Goal: Information Seeking & Learning: Learn about a topic

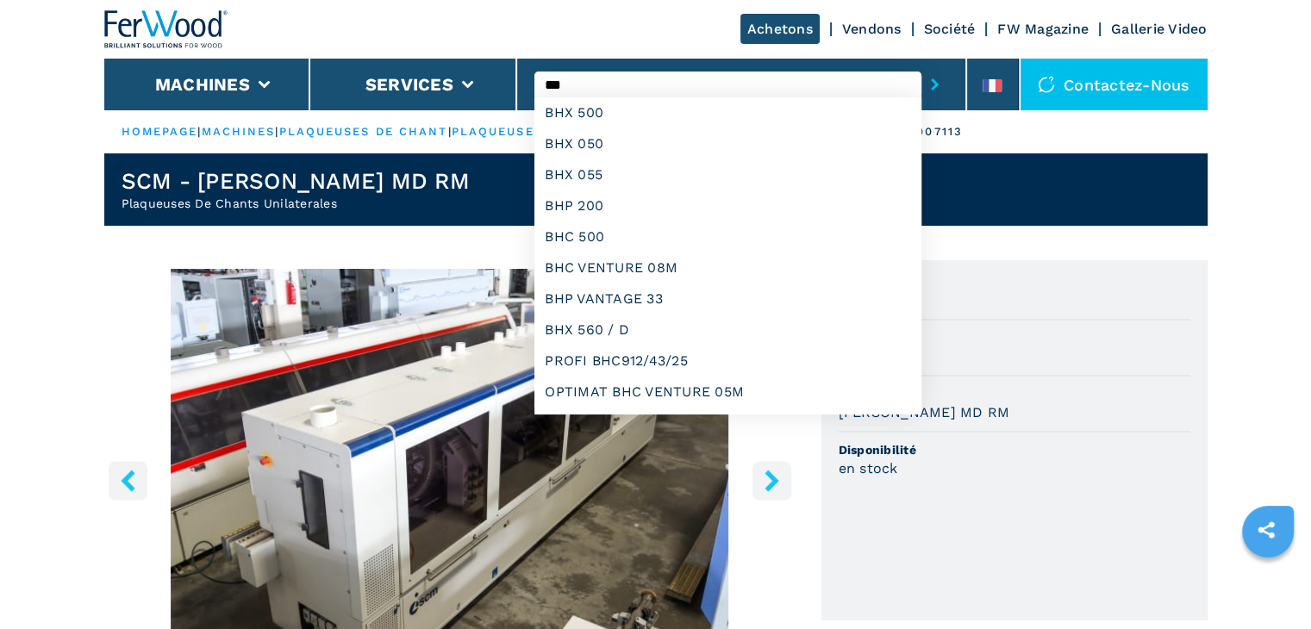
type input "***"
click at [921, 65] on button "submit-button" at bounding box center [934, 85] width 27 height 40
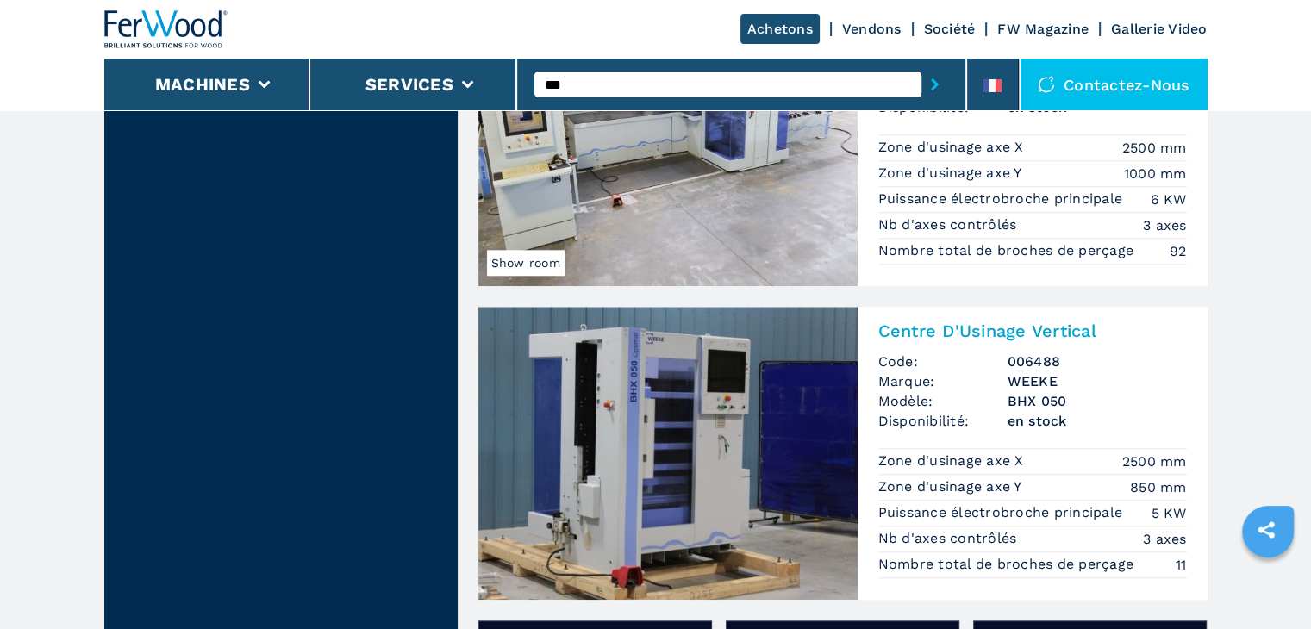
scroll to position [1666, 0]
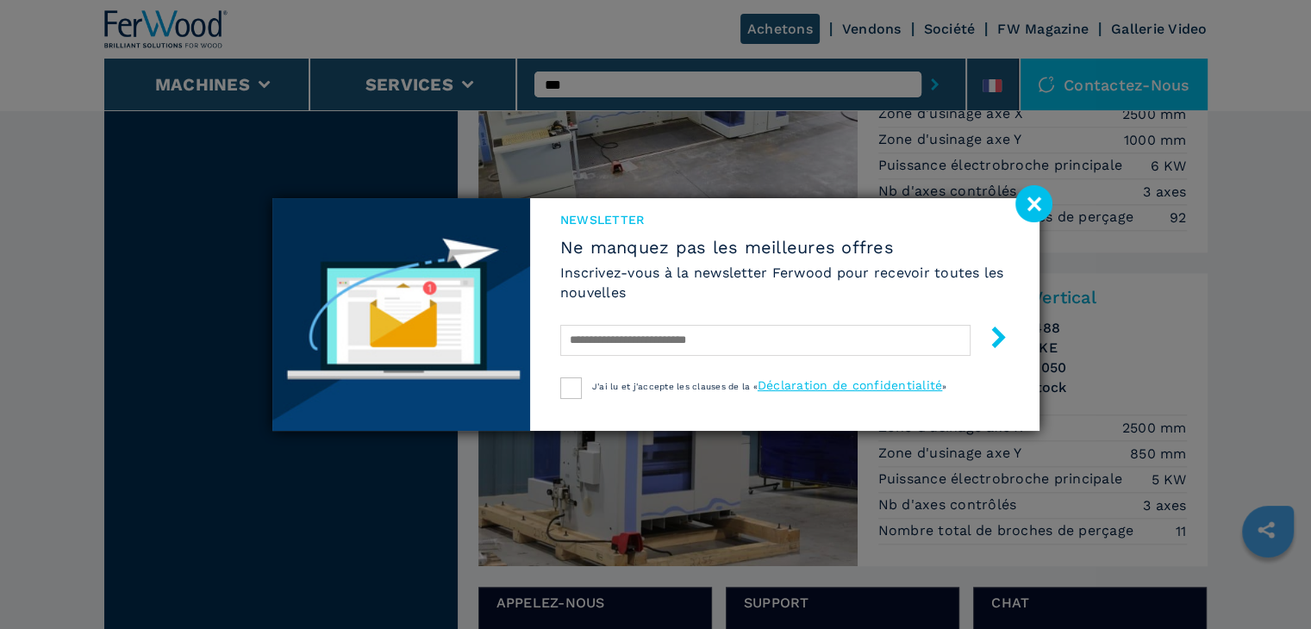
click at [1024, 205] on image at bounding box center [1033, 203] width 37 height 37
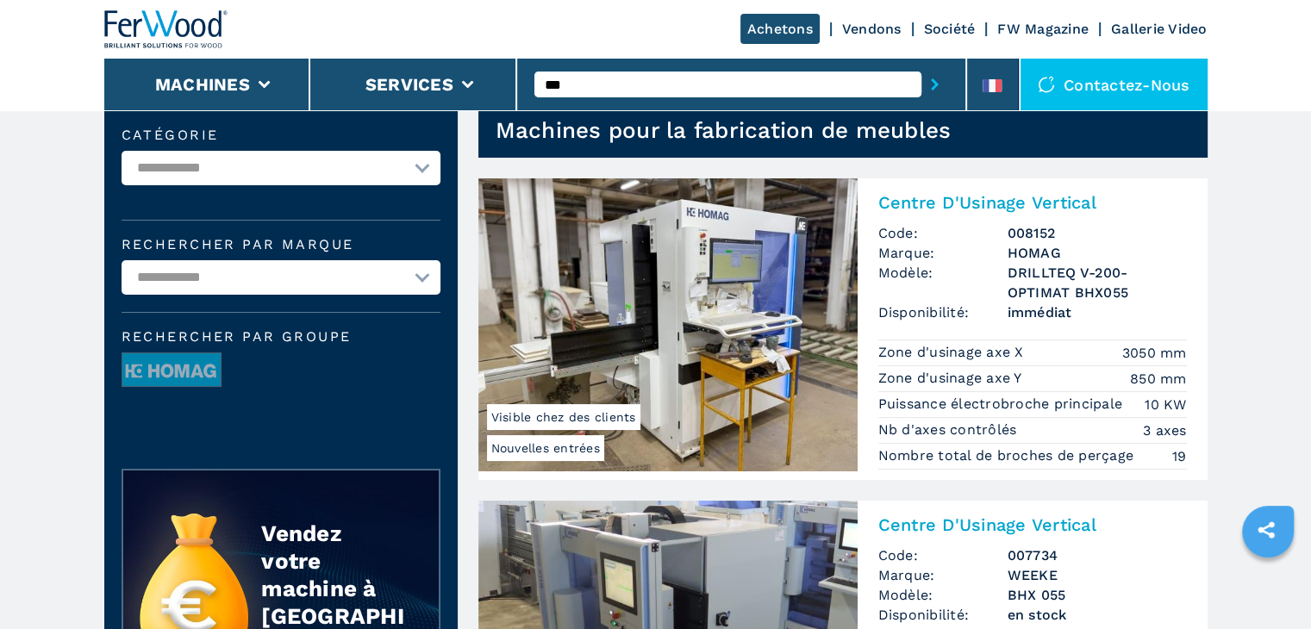
scroll to position [0, 0]
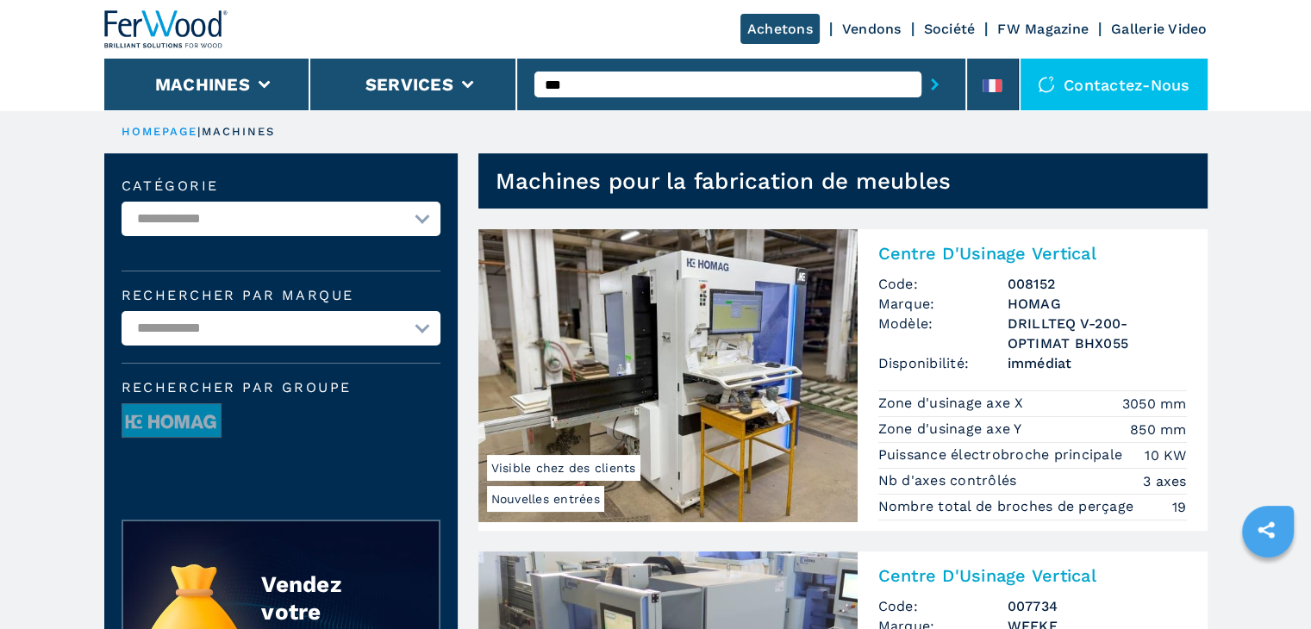
click at [619, 81] on input "***" at bounding box center [727, 85] width 387 height 26
type input "**********"
click at [921, 65] on button "submit-button" at bounding box center [934, 85] width 27 height 40
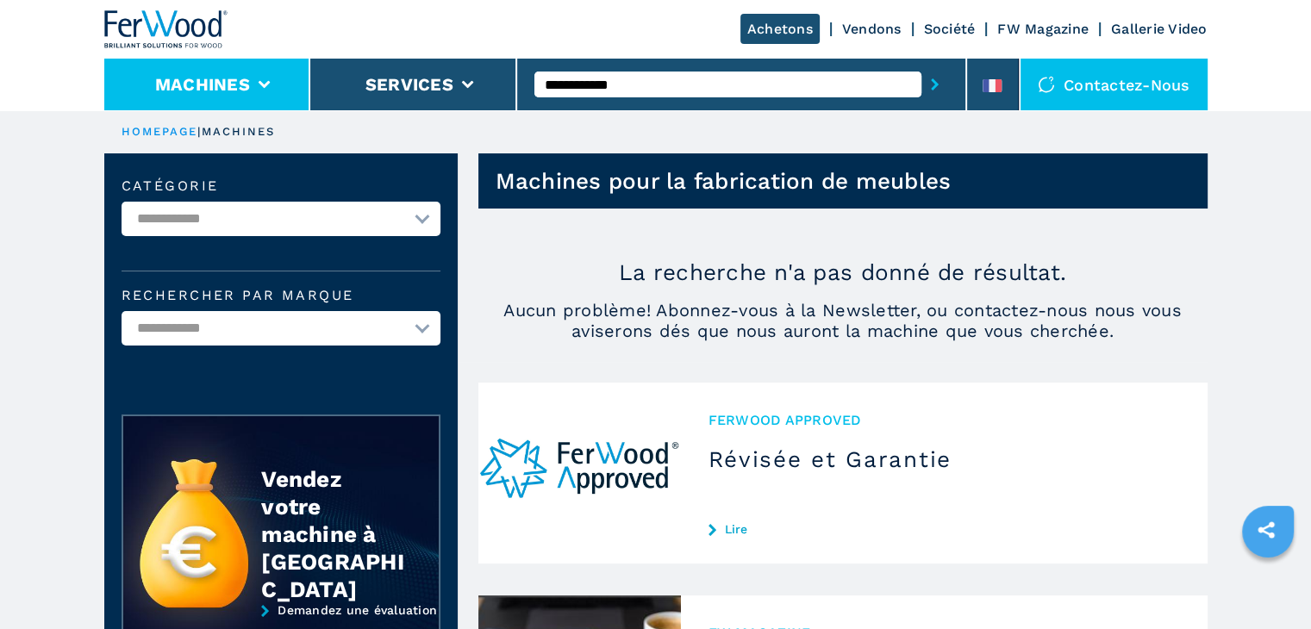
click at [217, 71] on li "Machines" at bounding box center [207, 85] width 207 height 52
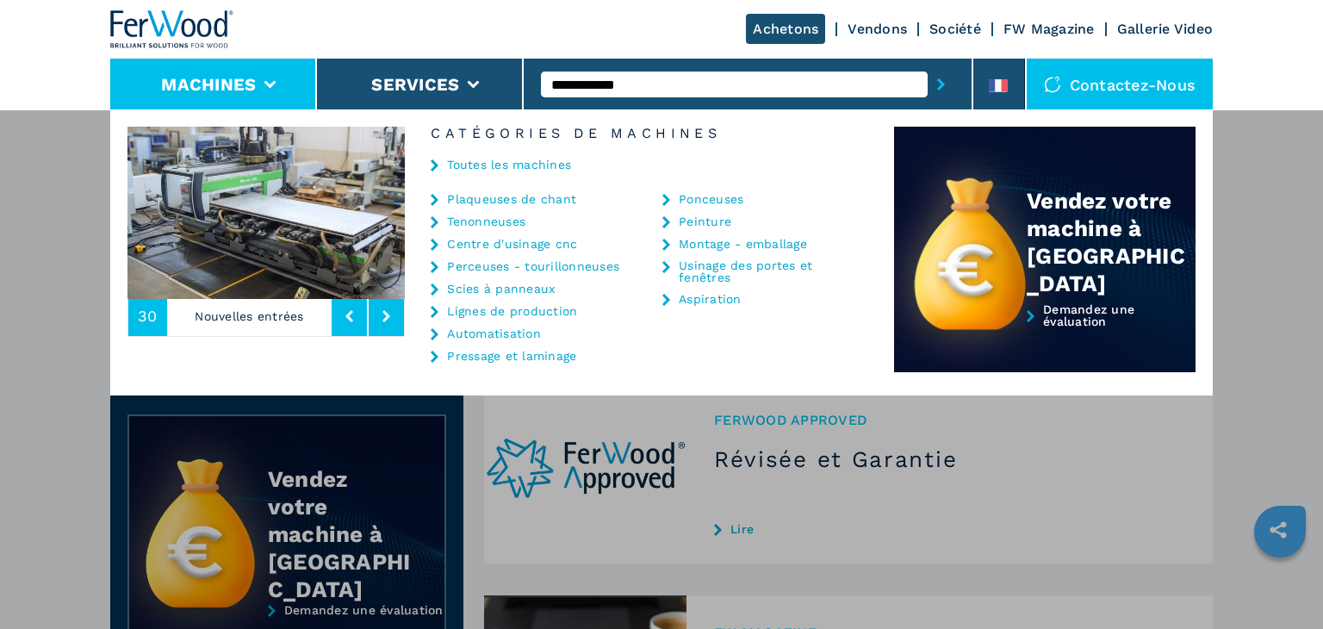
click at [556, 241] on link "Centre d'usinage cnc" at bounding box center [512, 244] width 130 height 12
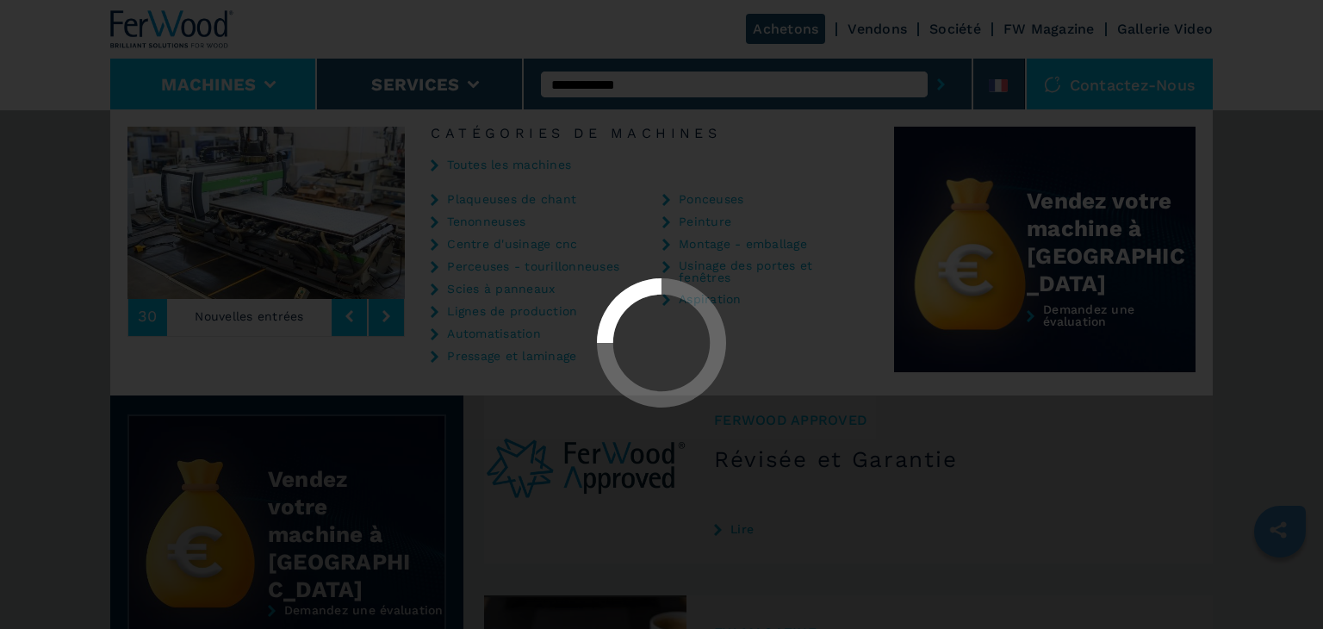
select select "**********"
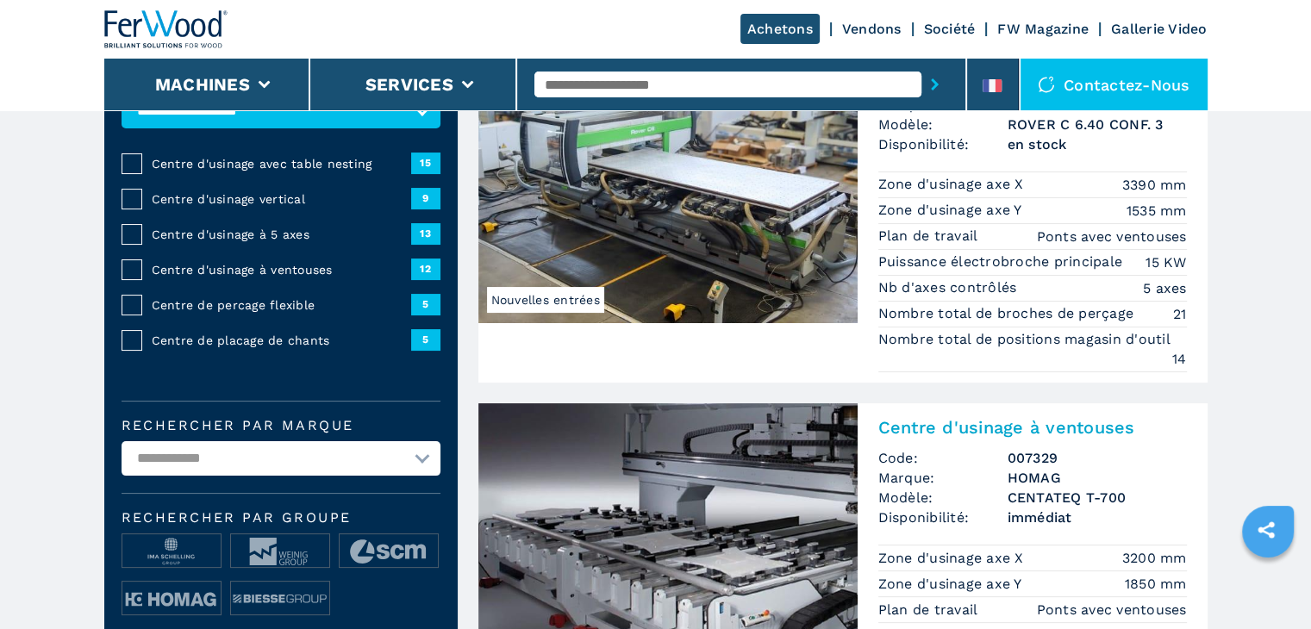
scroll to position [172, 0]
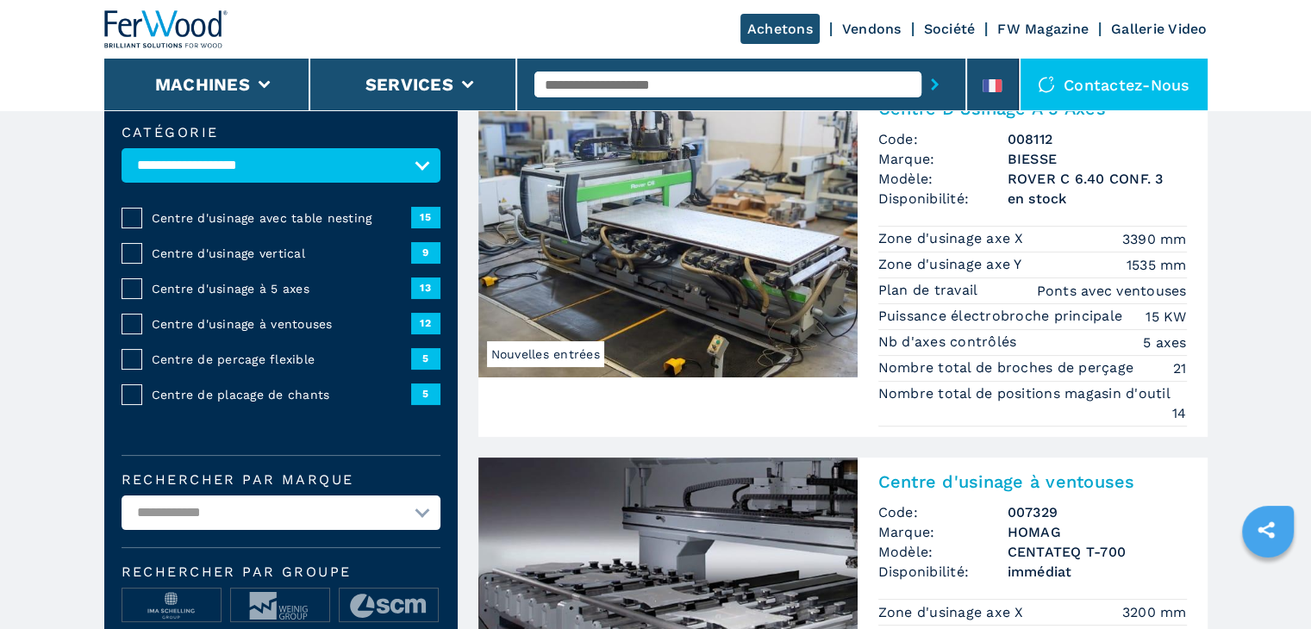
click at [813, 228] on img at bounding box center [667, 230] width 379 height 293
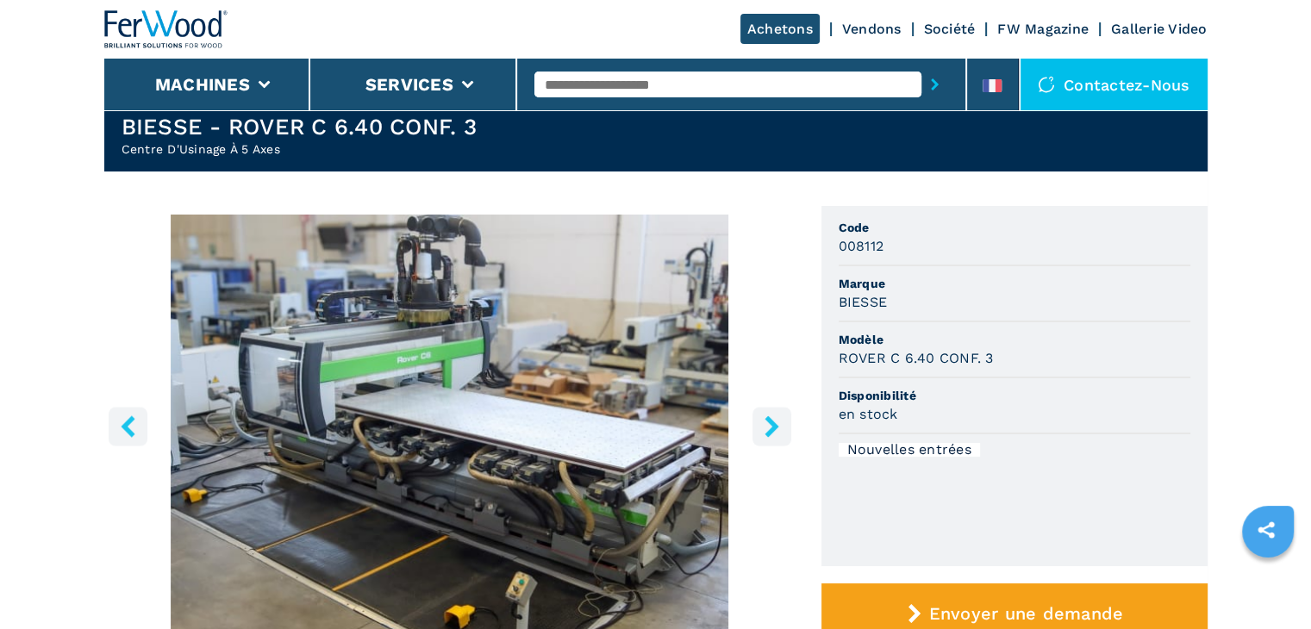
scroll to position [57, 0]
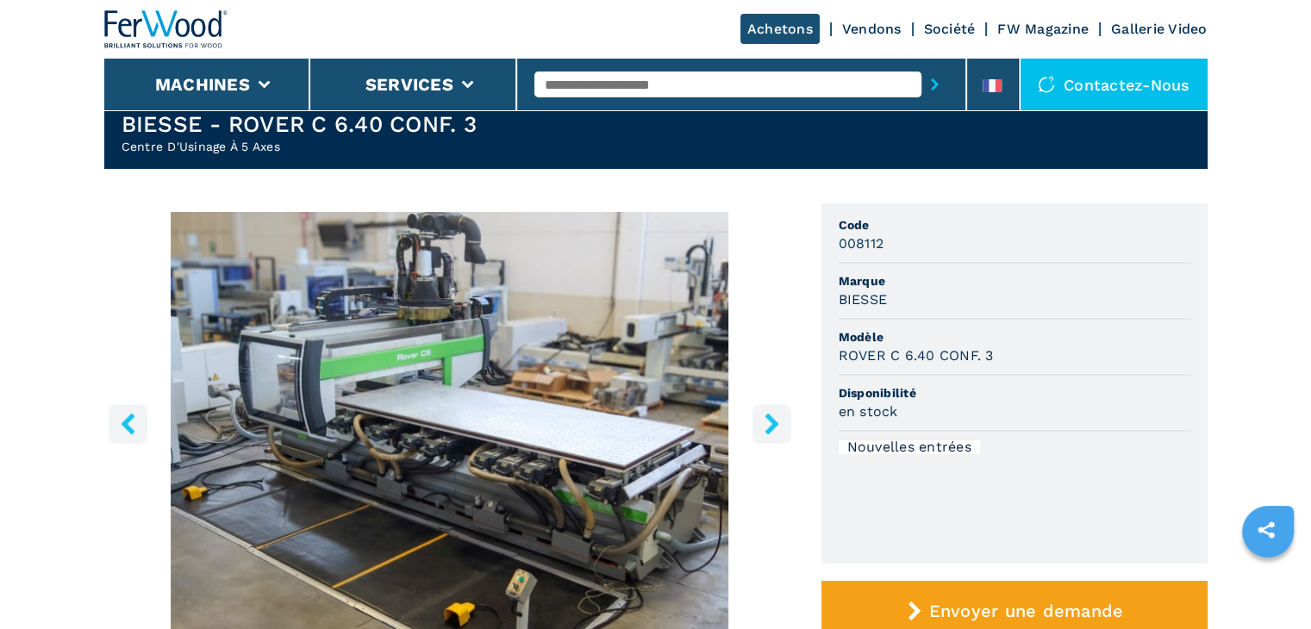
click at [763, 371] on img "Go to Slide 1" at bounding box center [449, 421] width 691 height 418
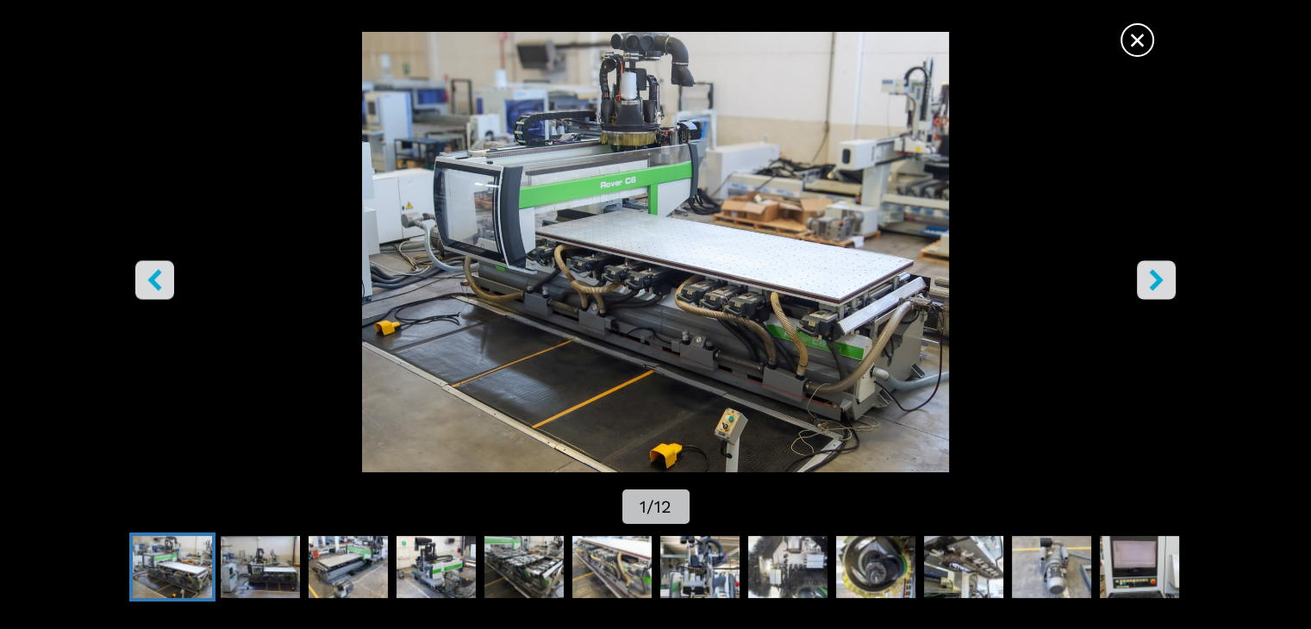
click at [1168, 273] on button "right-button" at bounding box center [1155, 280] width 39 height 39
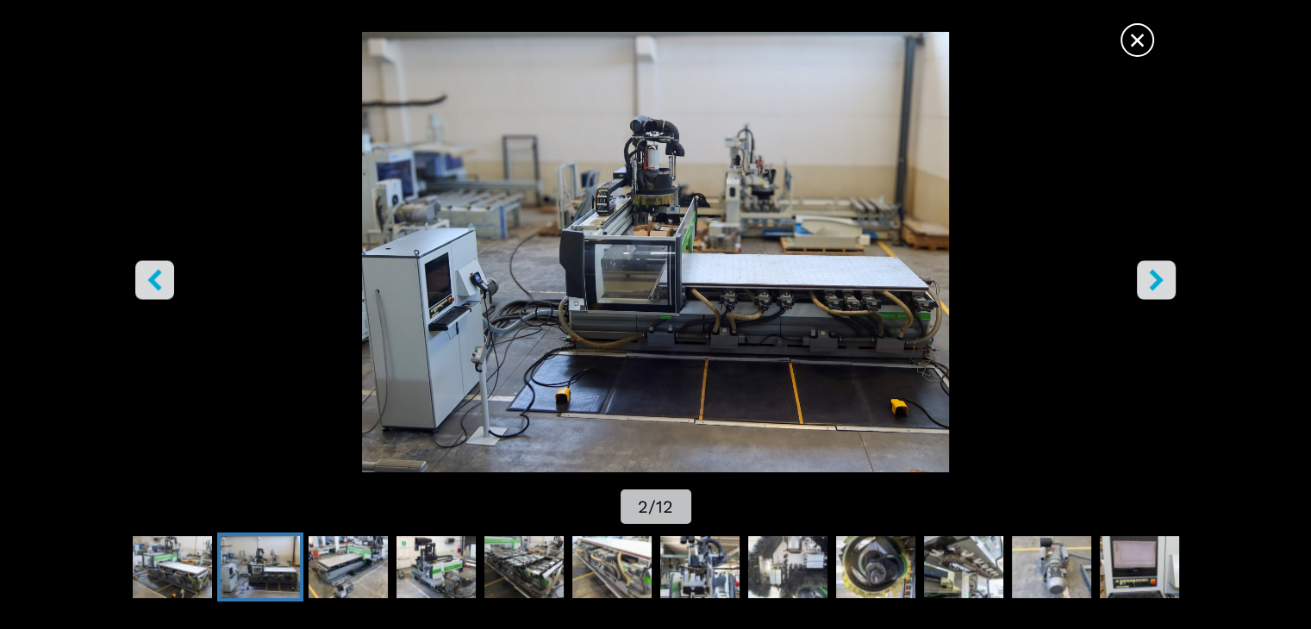
click at [1163, 274] on icon "right-button" at bounding box center [1156, 281] width 22 height 22
click at [1134, 286] on img "Go to Slide 2" at bounding box center [655, 252] width 1180 height 440
click at [1155, 289] on icon "right-button" at bounding box center [1156, 281] width 22 height 22
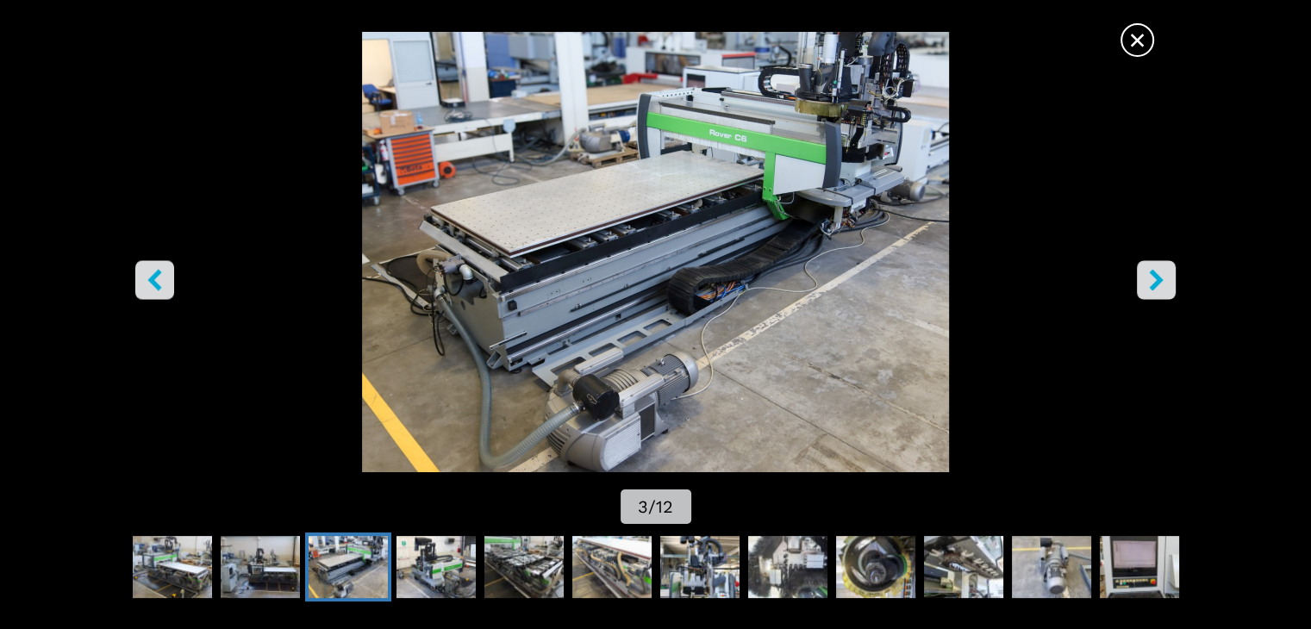
click at [1155, 289] on icon "right-button" at bounding box center [1156, 281] width 22 height 22
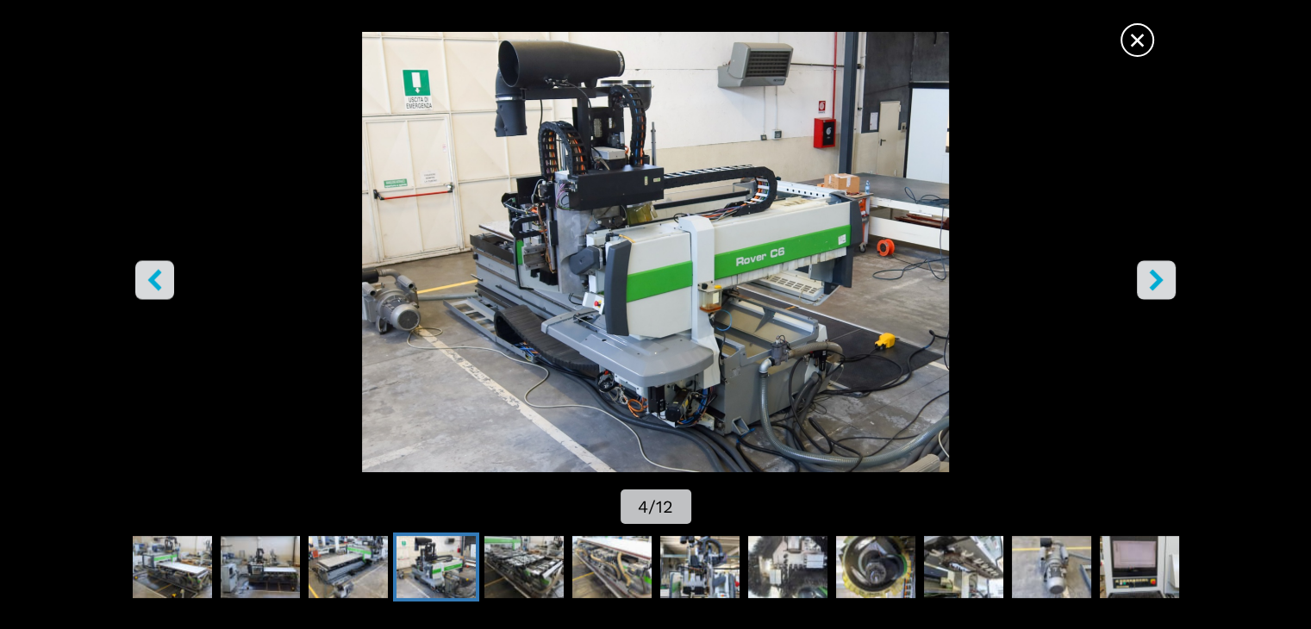
click at [1155, 289] on icon "right-button" at bounding box center [1156, 281] width 22 height 22
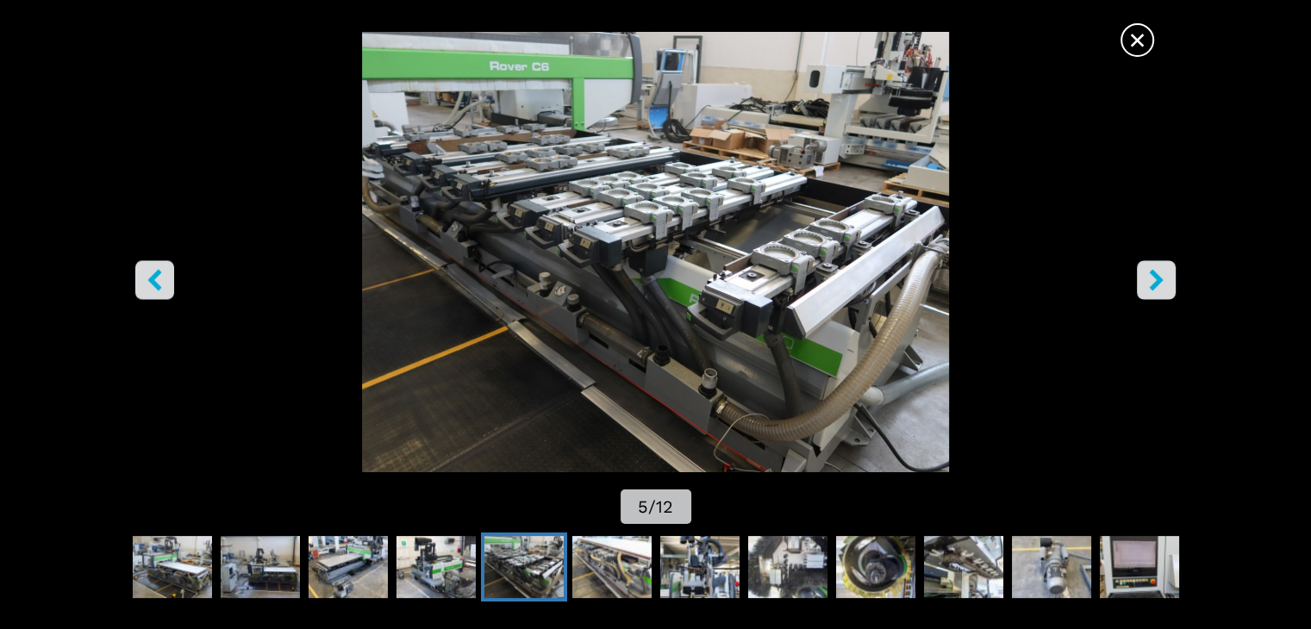
click at [1155, 289] on icon "right-button" at bounding box center [1156, 281] width 22 height 22
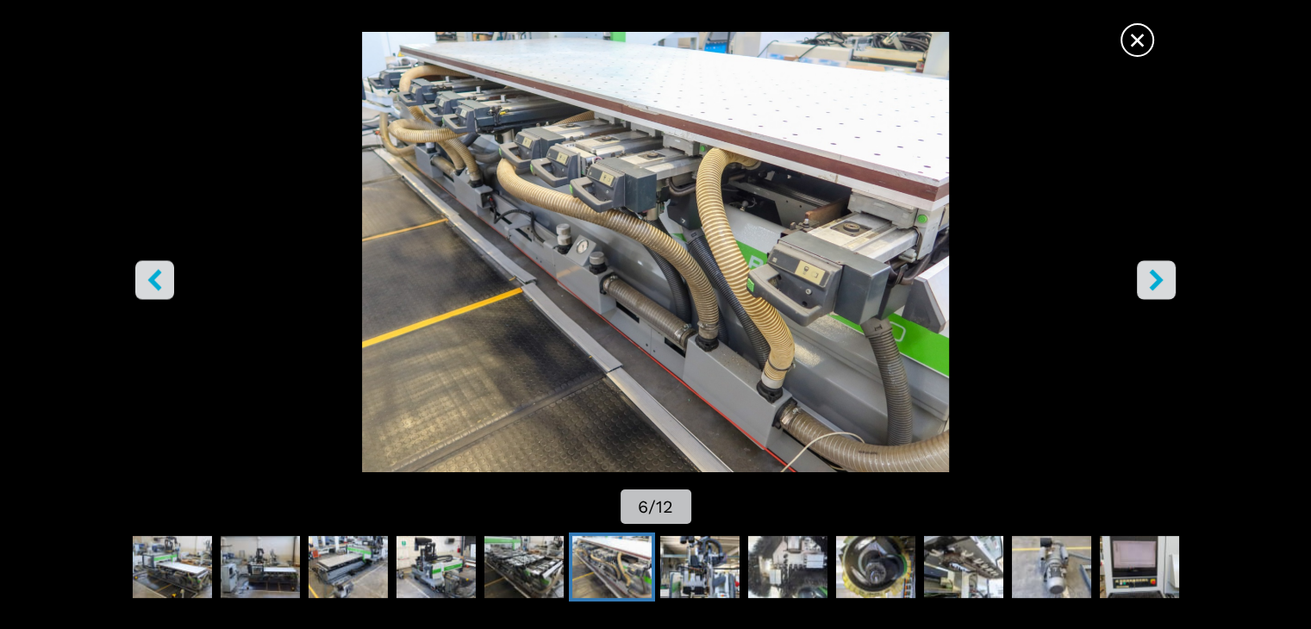
click at [1155, 289] on icon "right-button" at bounding box center [1156, 281] width 22 height 22
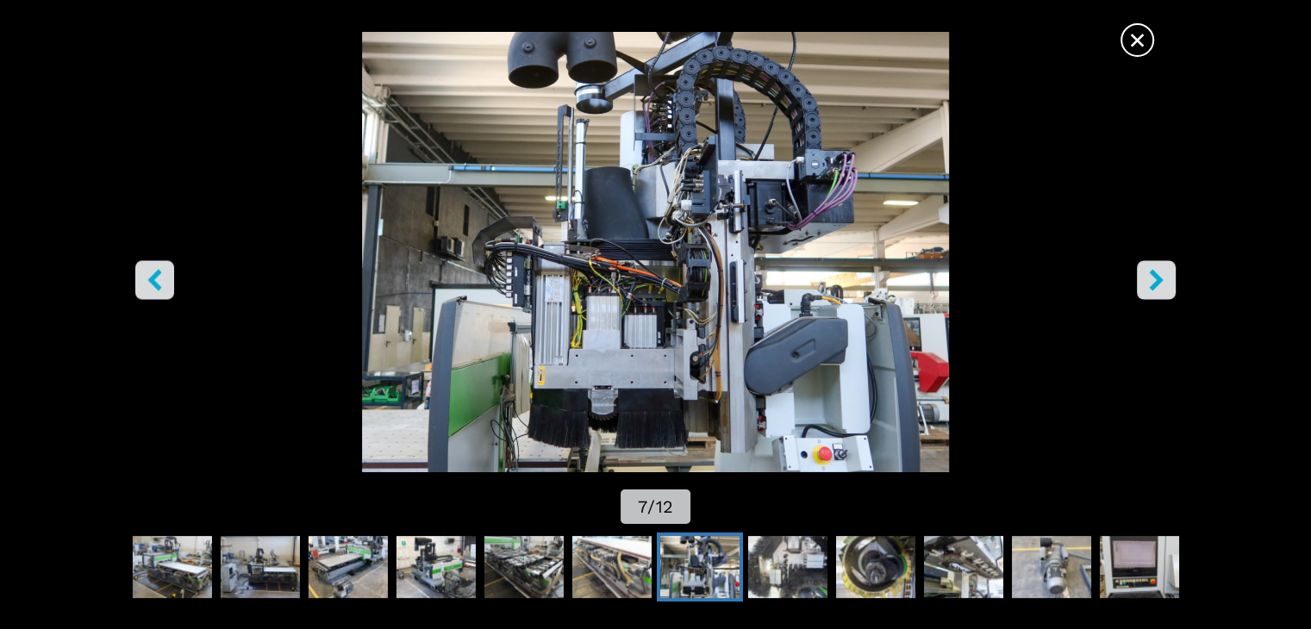
click at [1155, 289] on icon "right-button" at bounding box center [1156, 281] width 22 height 22
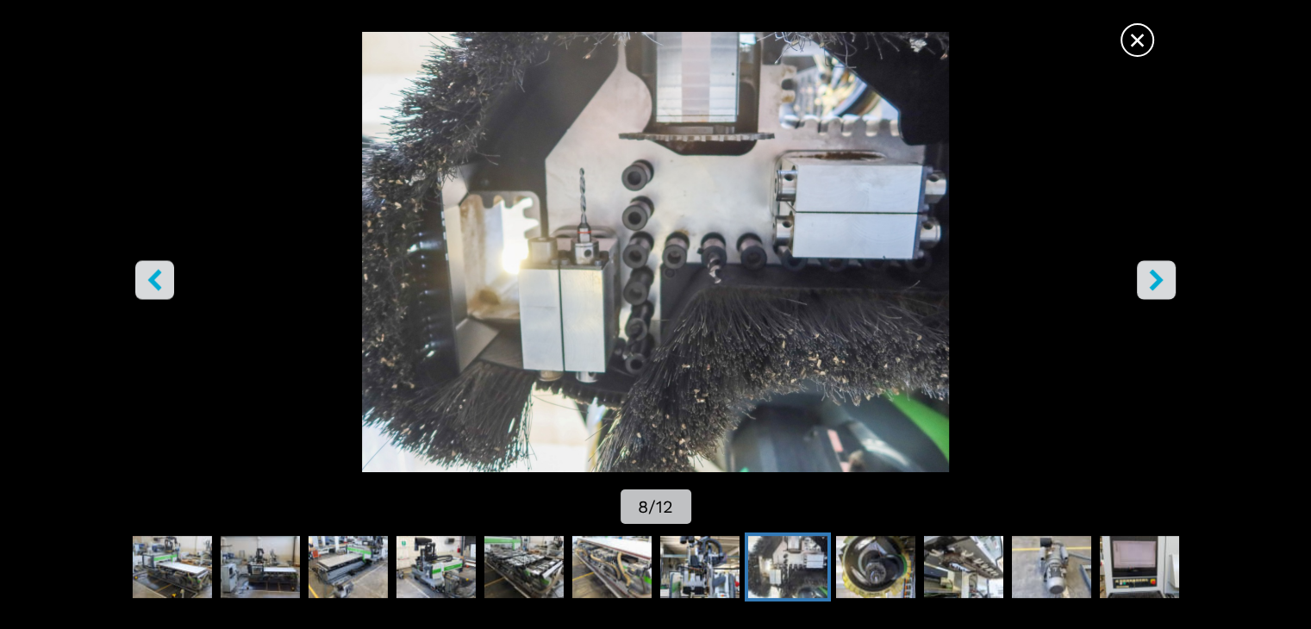
click at [1155, 289] on icon "right-button" at bounding box center [1156, 281] width 22 height 22
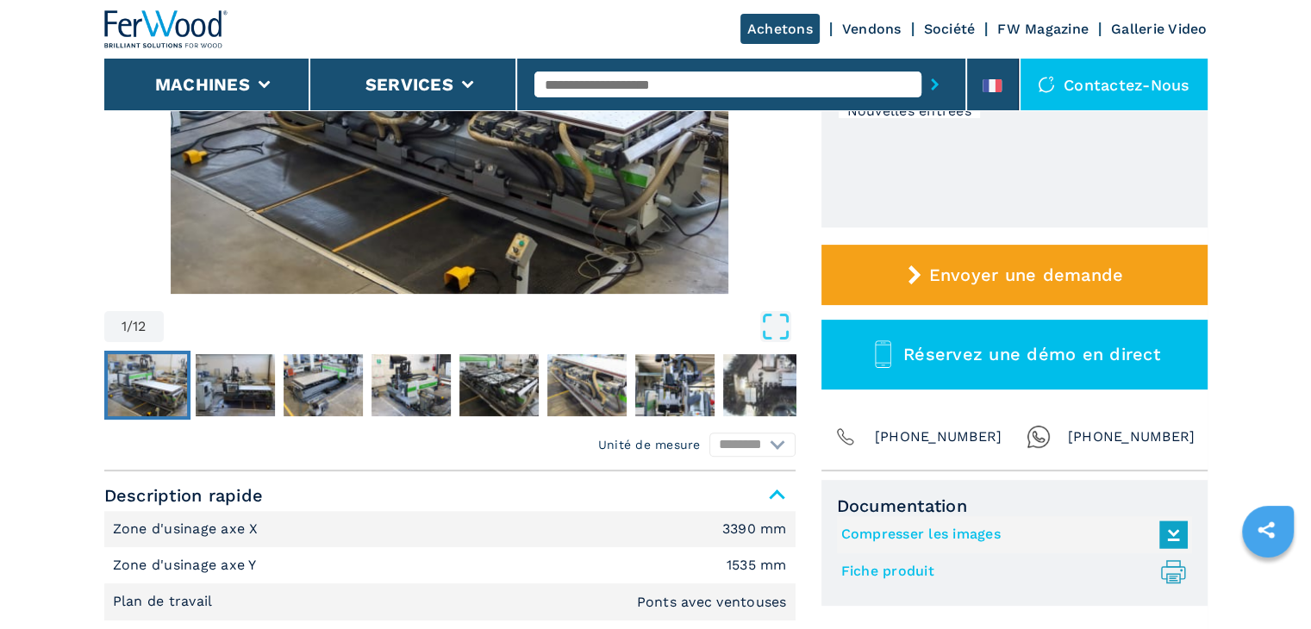
scroll to position [121, 0]
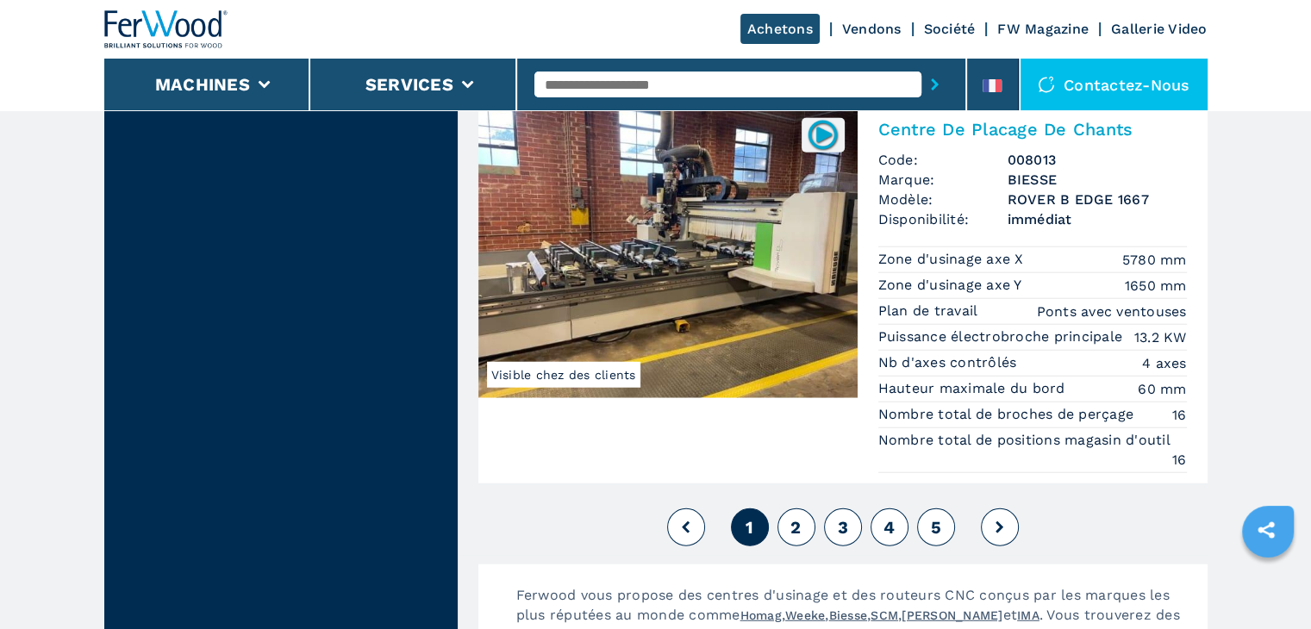
scroll to position [4595, 0]
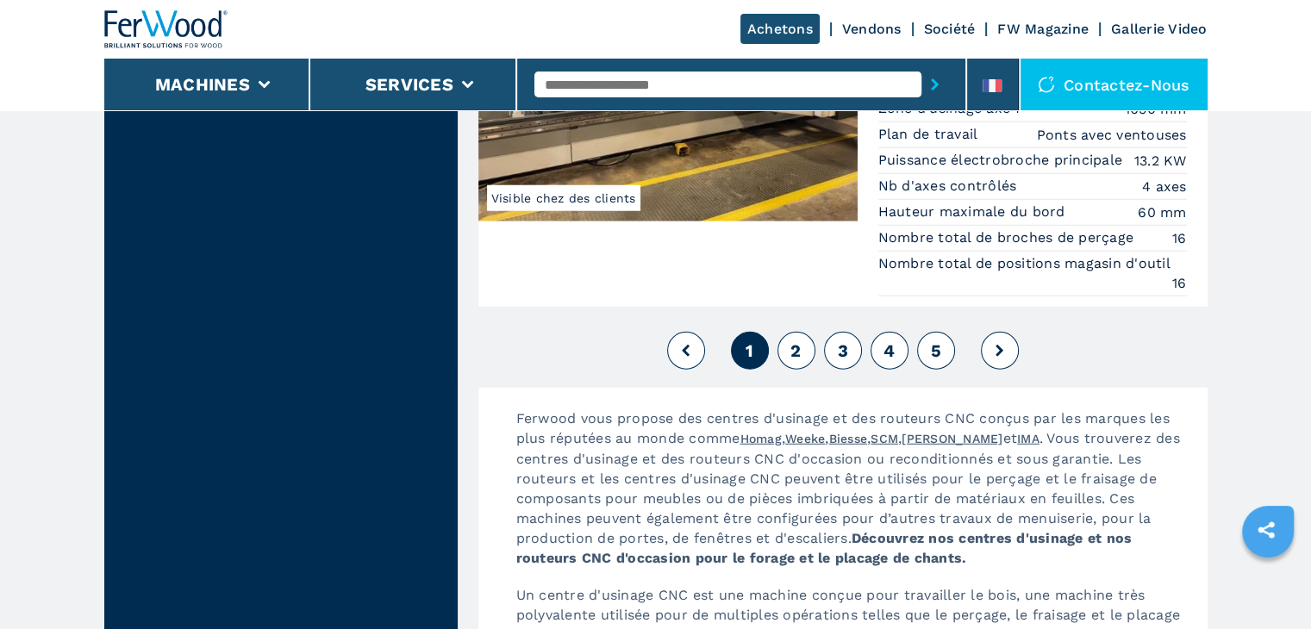
click at [785, 332] on button "2" at bounding box center [796, 351] width 38 height 38
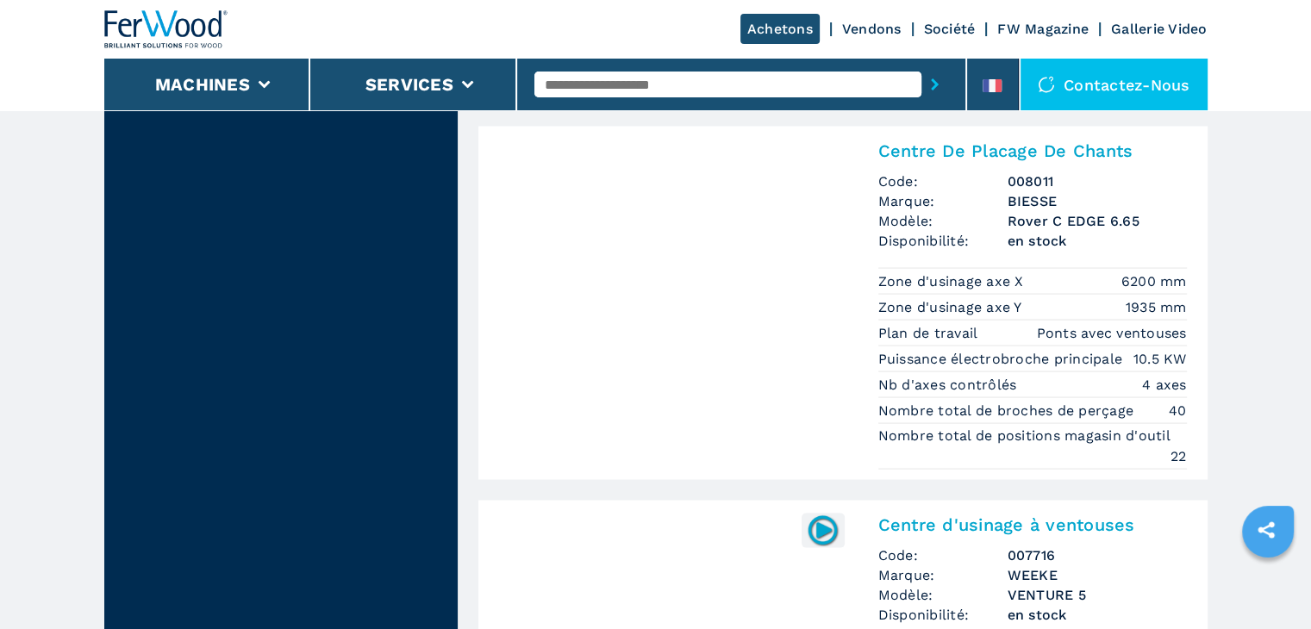
scroll to position [3274, 0]
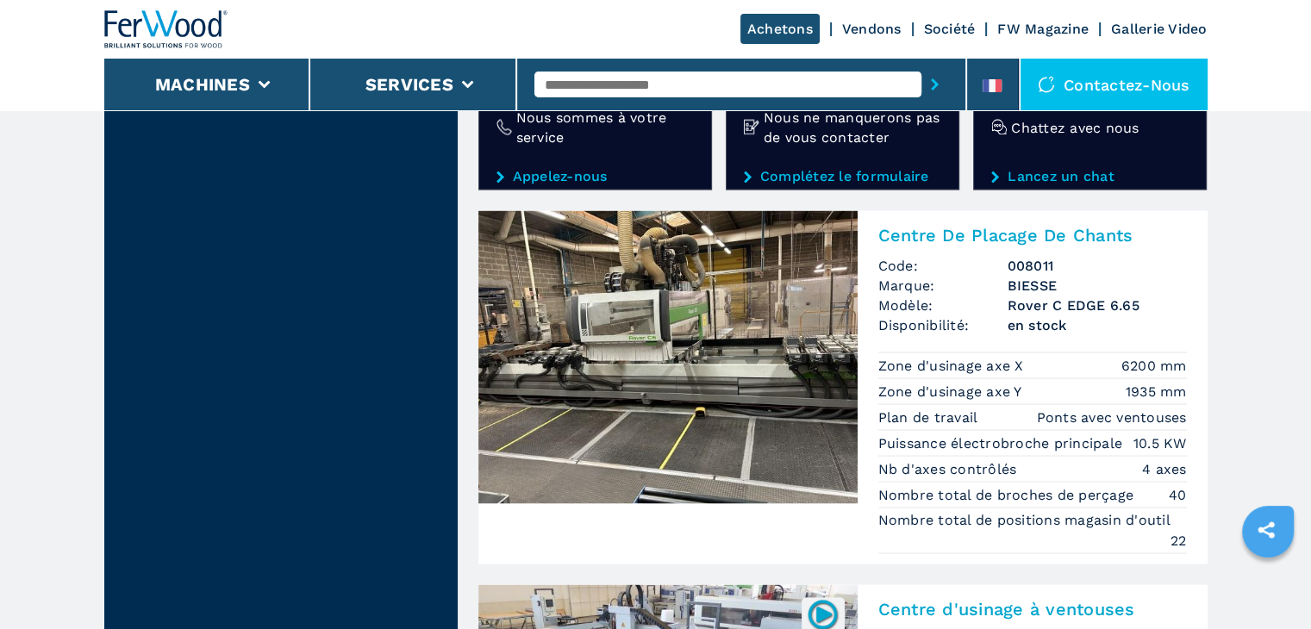
click at [975, 226] on h2 "Centre De Placage De Chants" at bounding box center [1032, 234] width 308 height 21
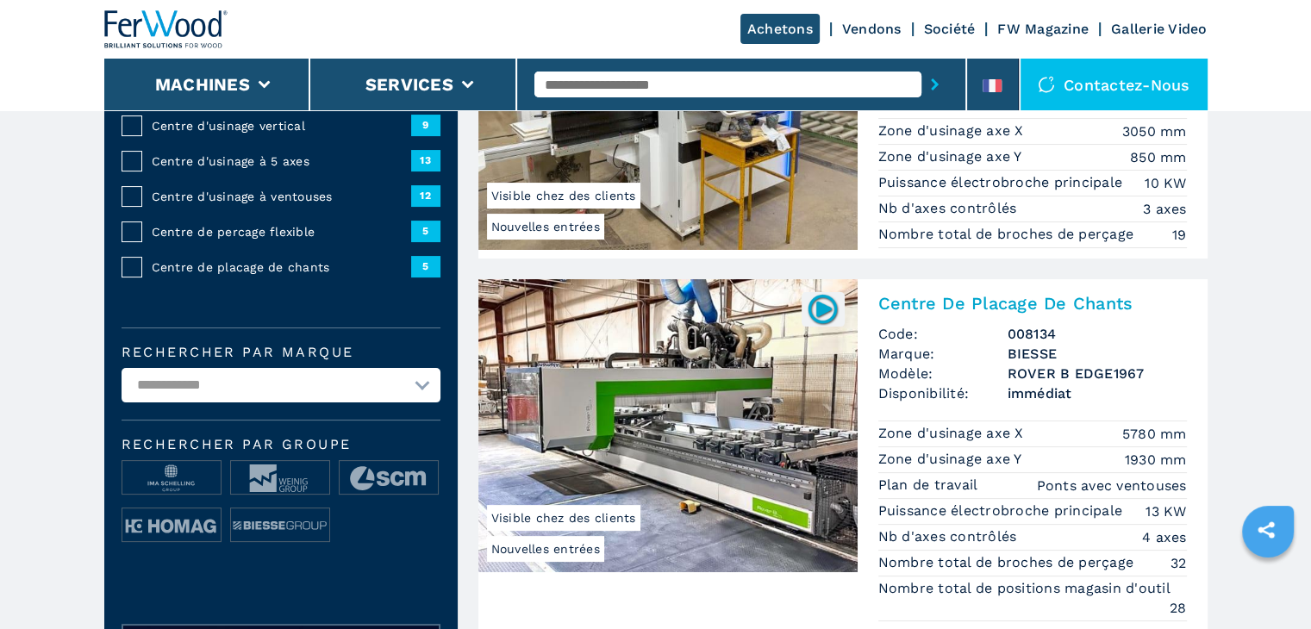
scroll to position [402, 0]
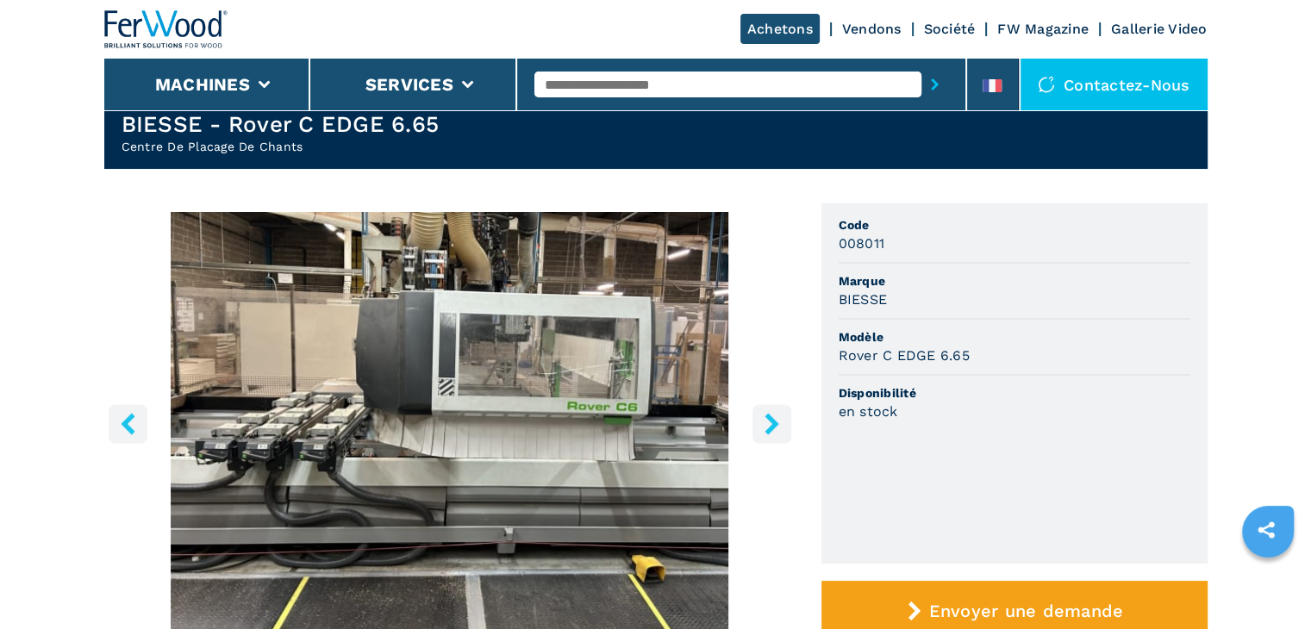
click at [784, 439] on button "right-button" at bounding box center [771, 423] width 39 height 39
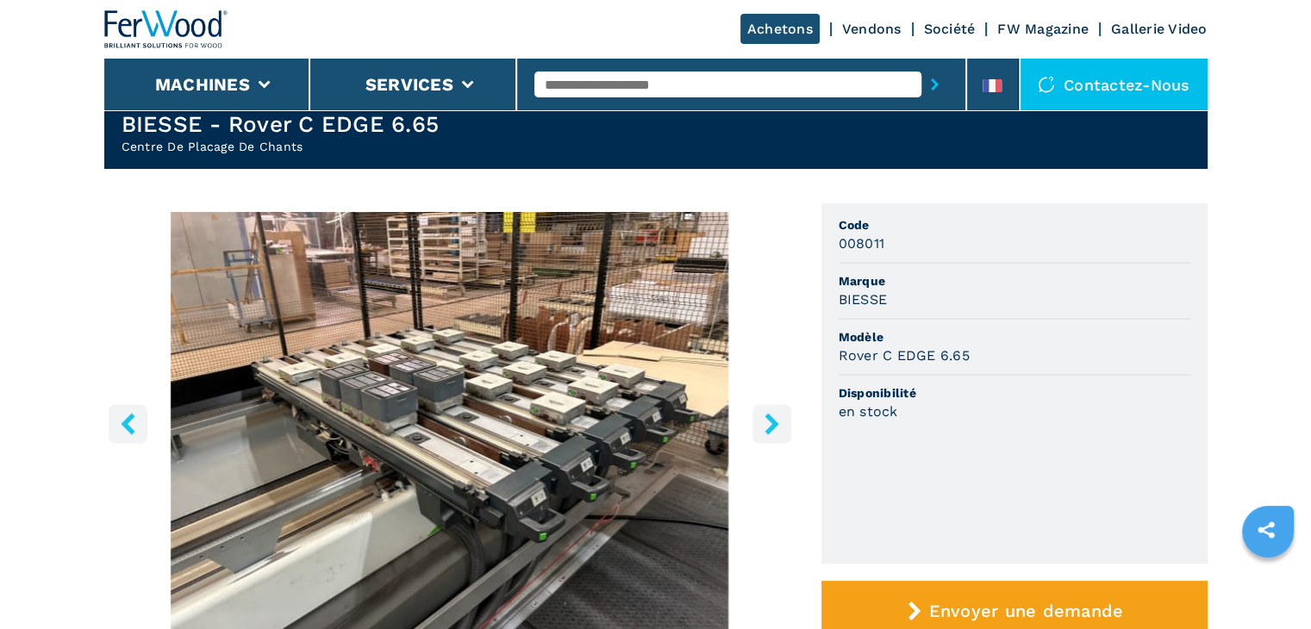
click at [784, 439] on button "right-button" at bounding box center [771, 423] width 39 height 39
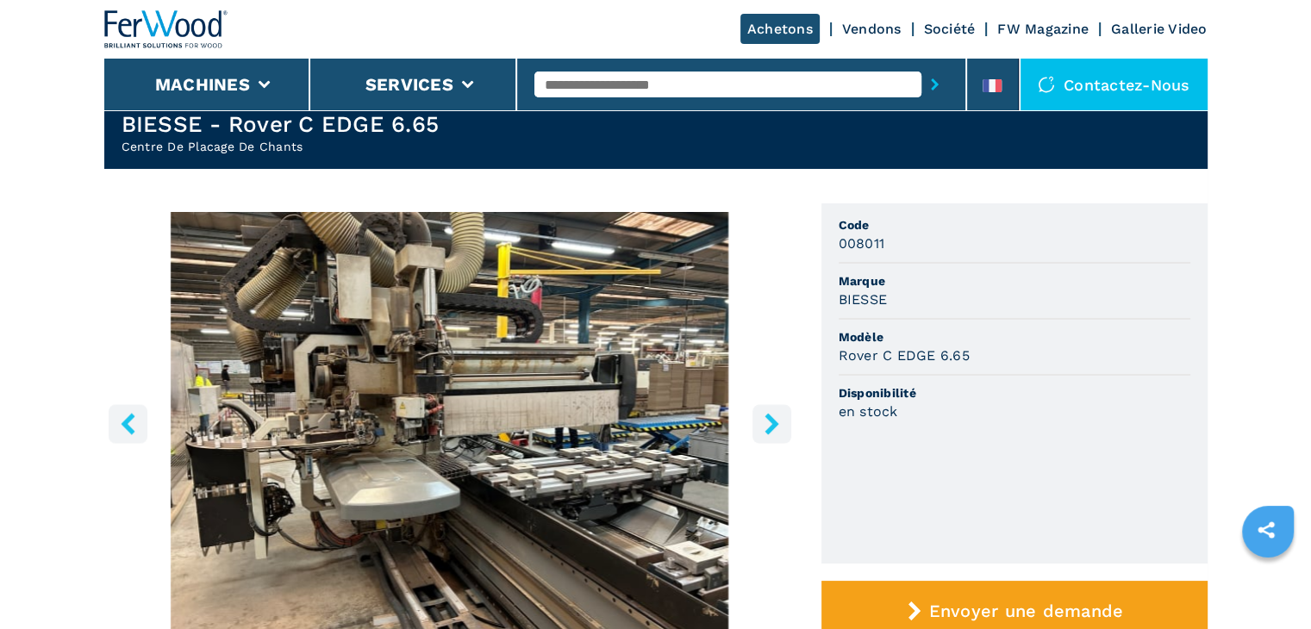
click at [784, 439] on button "right-button" at bounding box center [771, 423] width 39 height 39
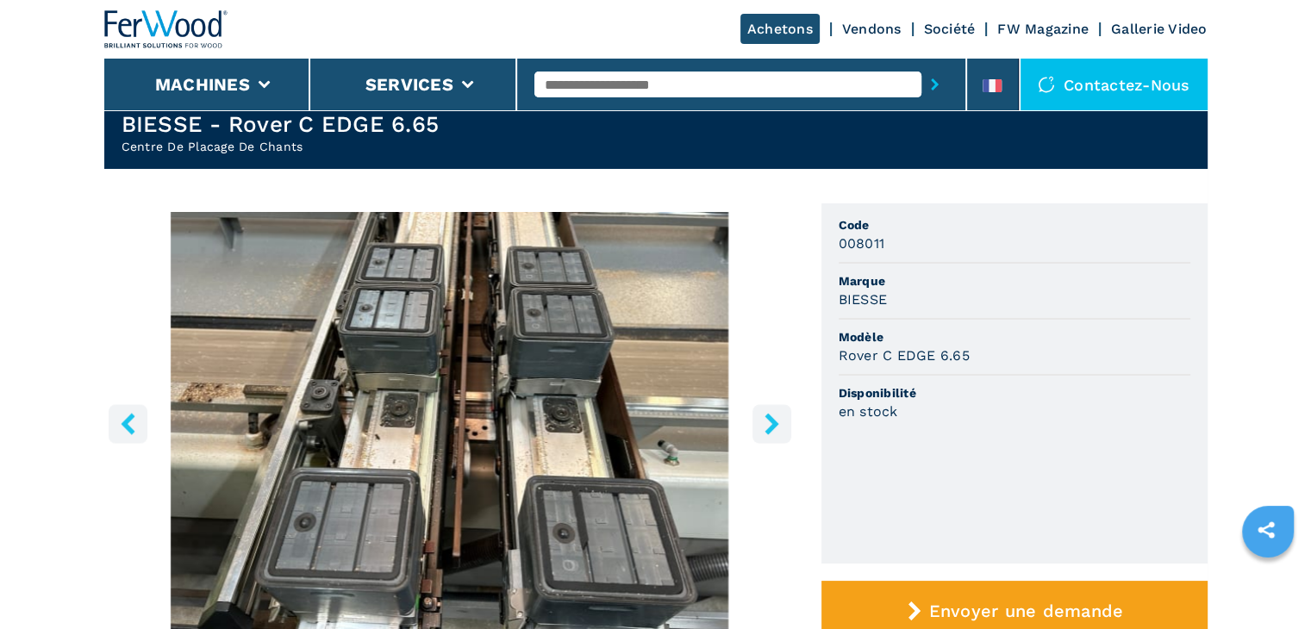
click at [782, 439] on button "right-button" at bounding box center [771, 423] width 39 height 39
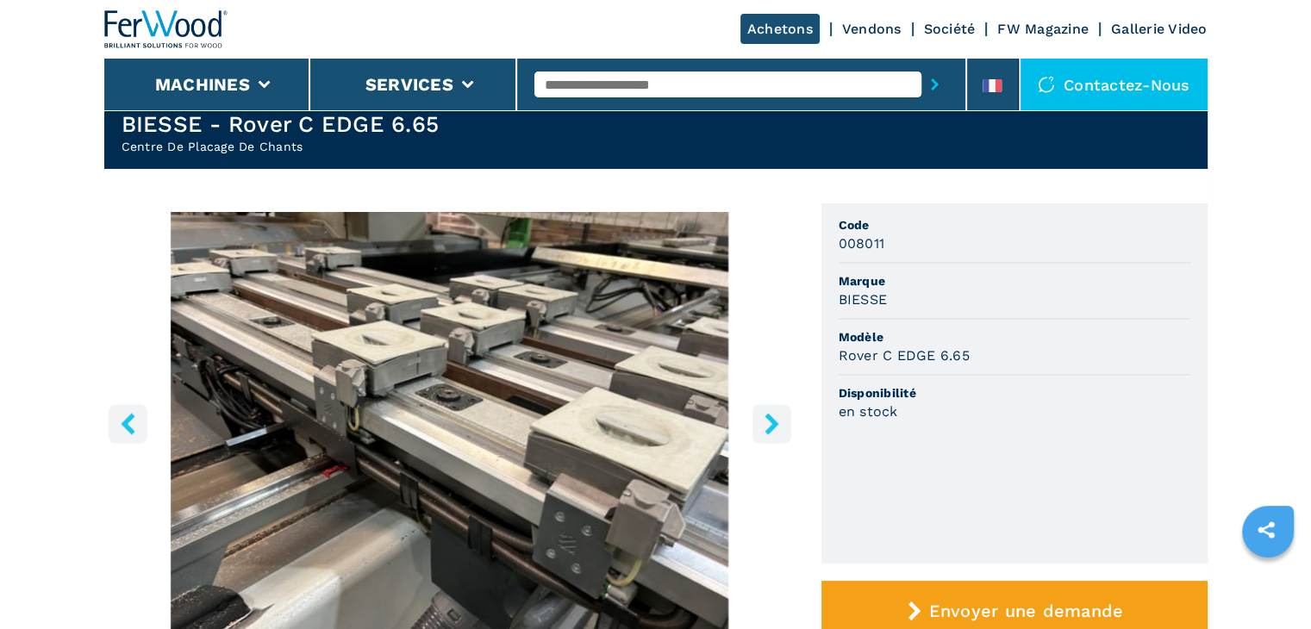
click at [782, 439] on button "right-button" at bounding box center [771, 423] width 39 height 39
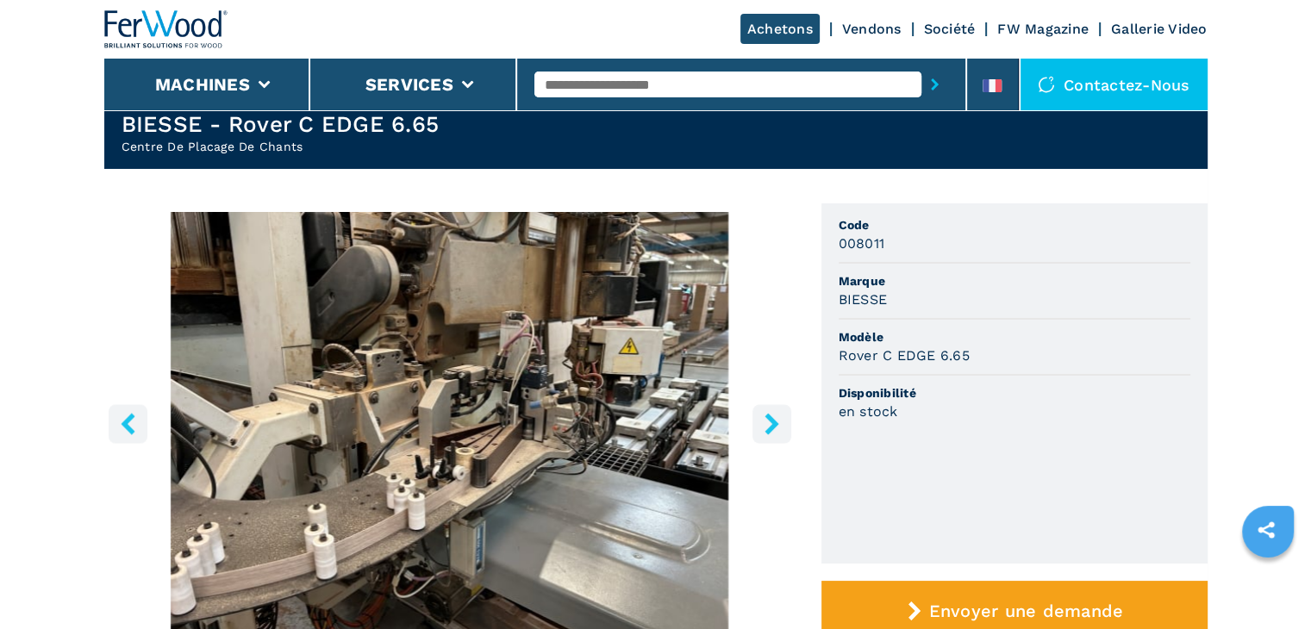
click at [781, 439] on button "right-button" at bounding box center [771, 423] width 39 height 39
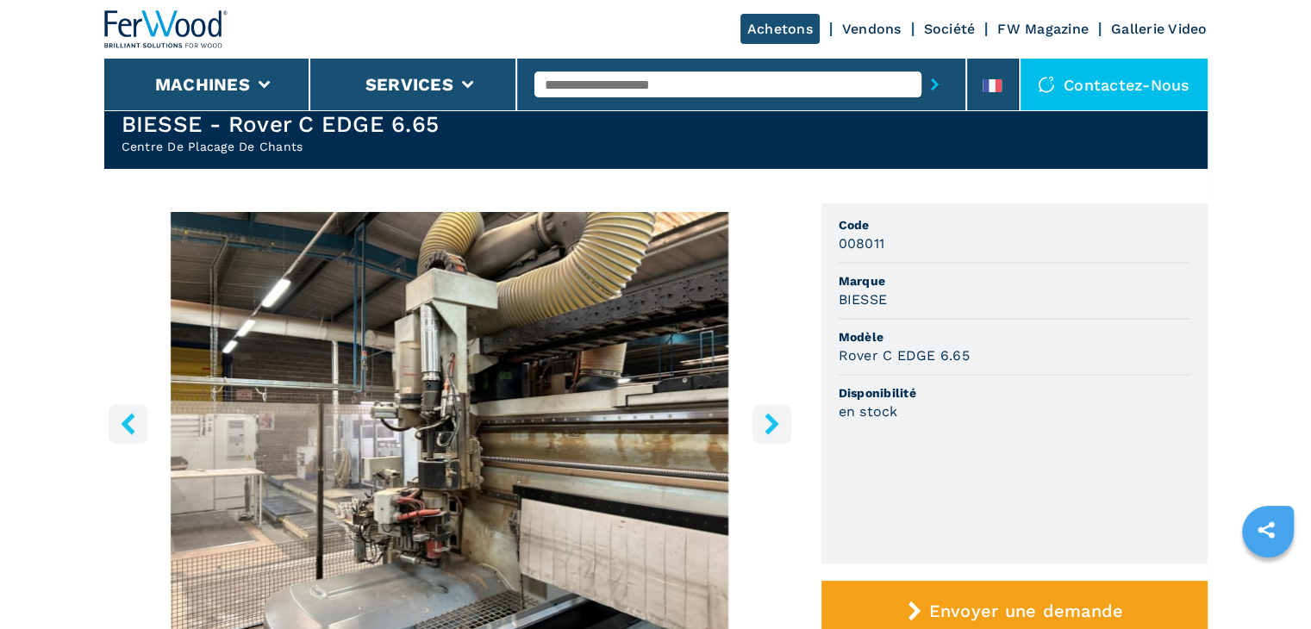
click at [781, 439] on button "right-button" at bounding box center [771, 423] width 39 height 39
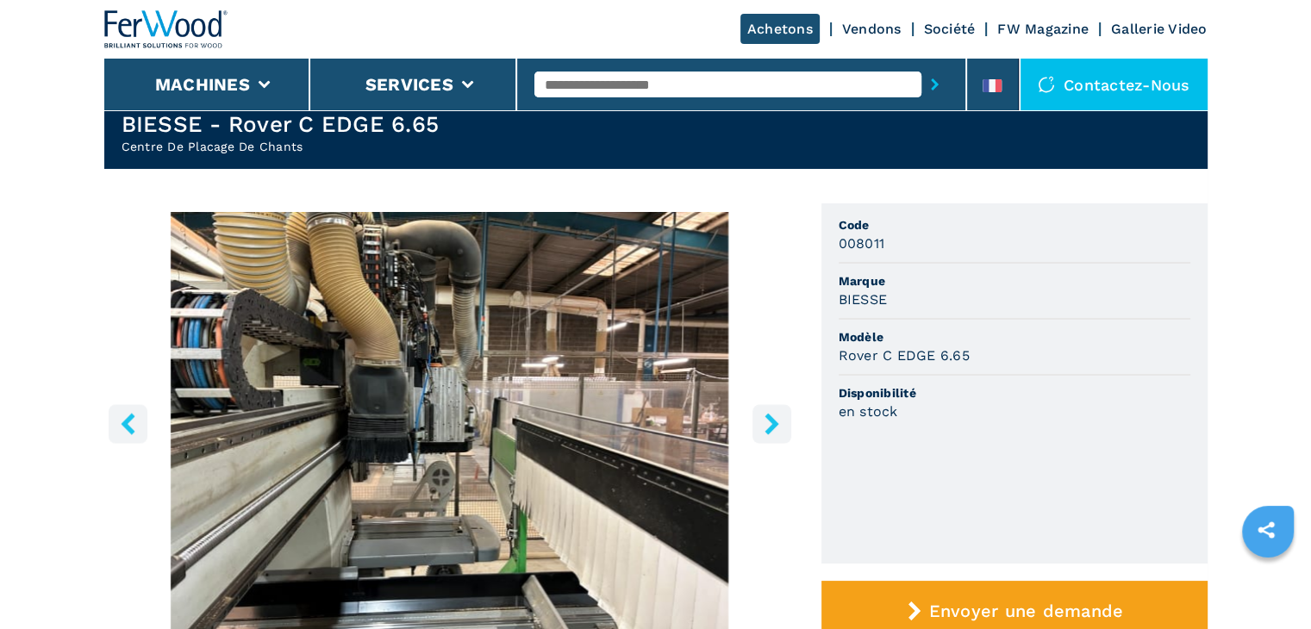
click at [781, 439] on button "right-button" at bounding box center [771, 423] width 39 height 39
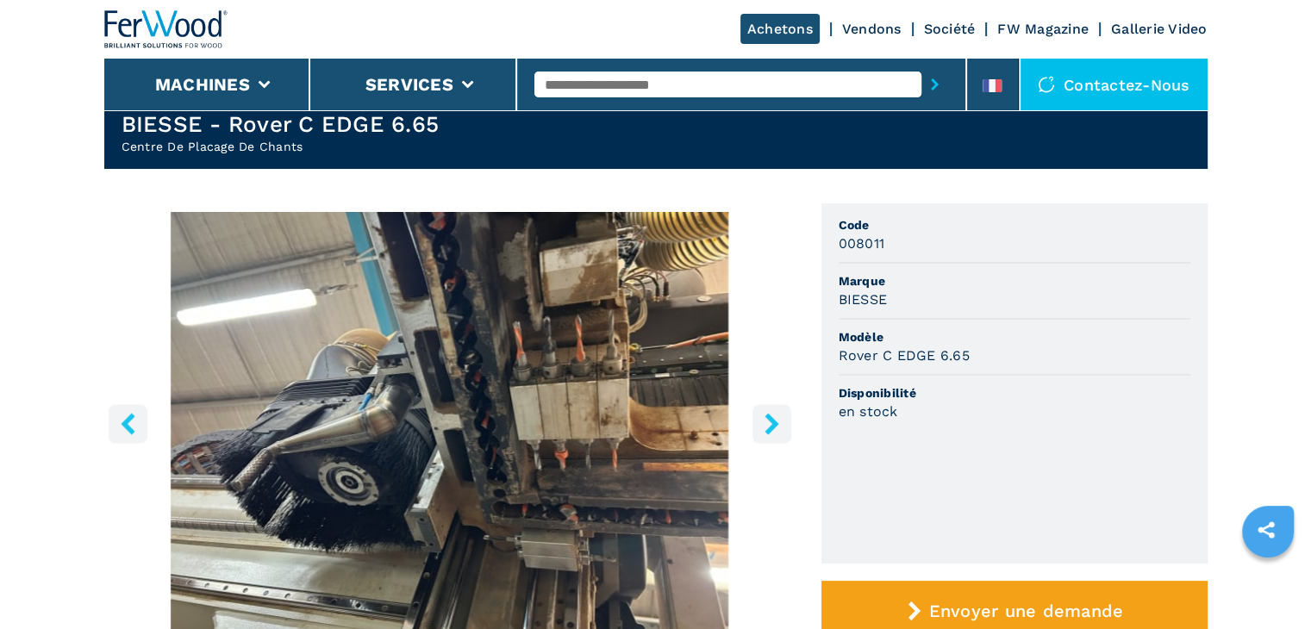
click at [781, 439] on button "right-button" at bounding box center [771, 423] width 39 height 39
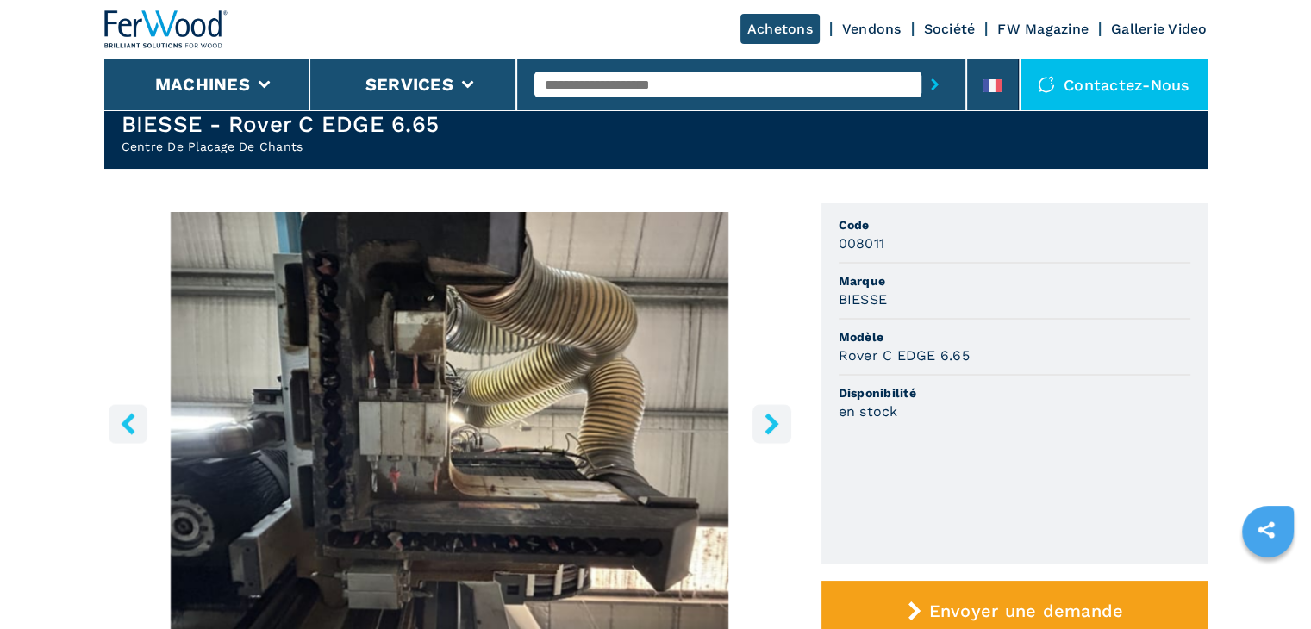
click at [781, 439] on button "right-button" at bounding box center [771, 423] width 39 height 39
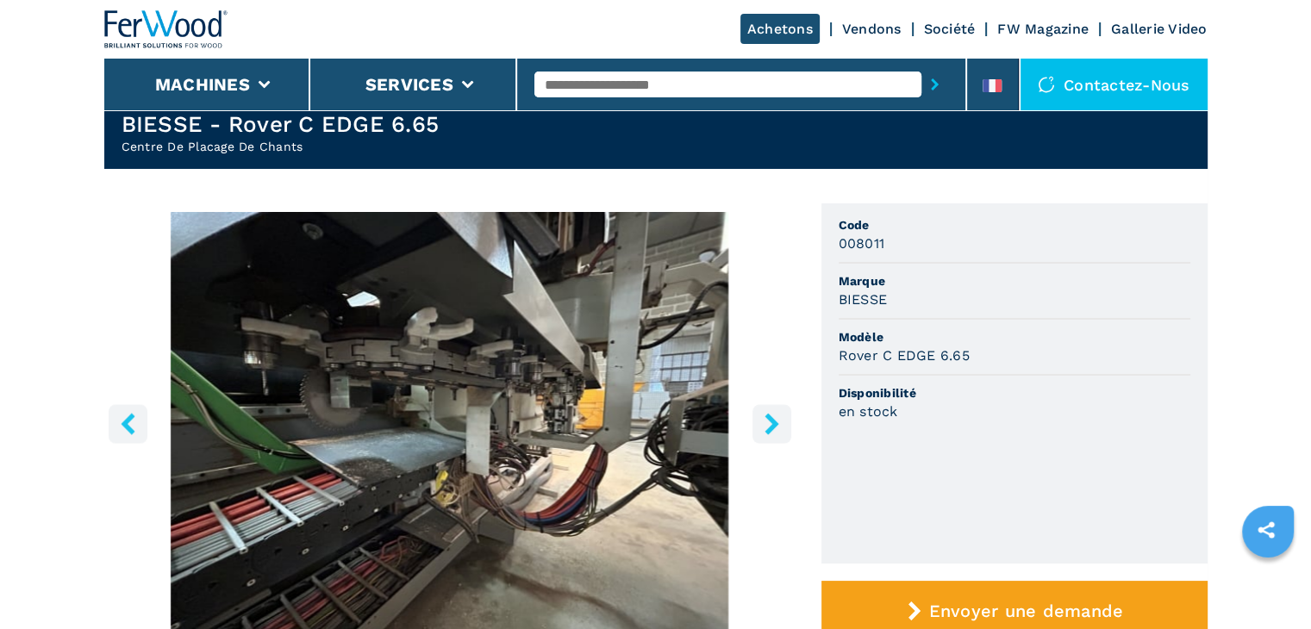
click at [781, 439] on button "right-button" at bounding box center [771, 423] width 39 height 39
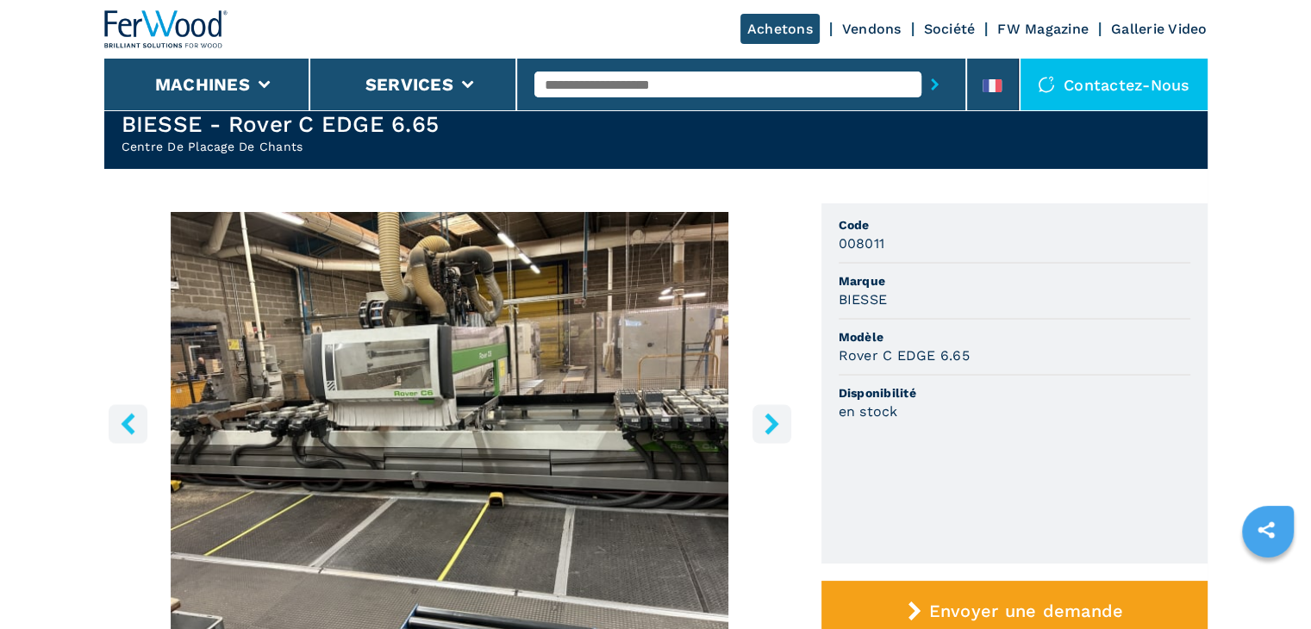
click at [781, 439] on button "right-button" at bounding box center [771, 423] width 39 height 39
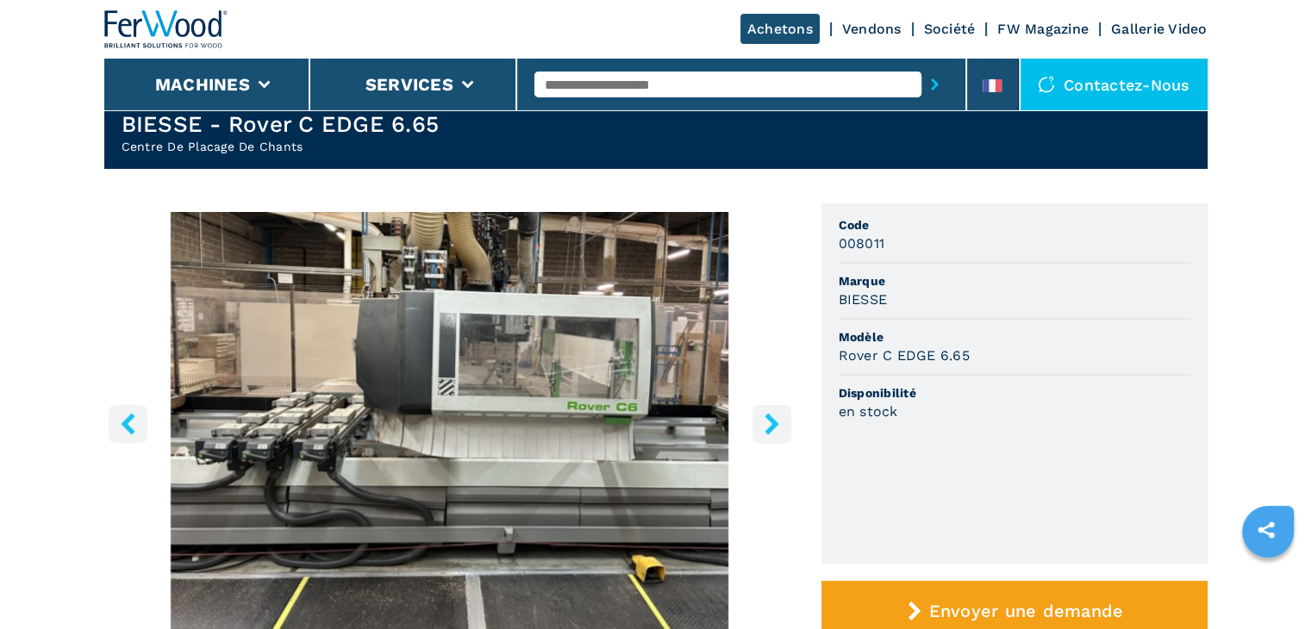
click at [781, 439] on button "right-button" at bounding box center [771, 423] width 39 height 39
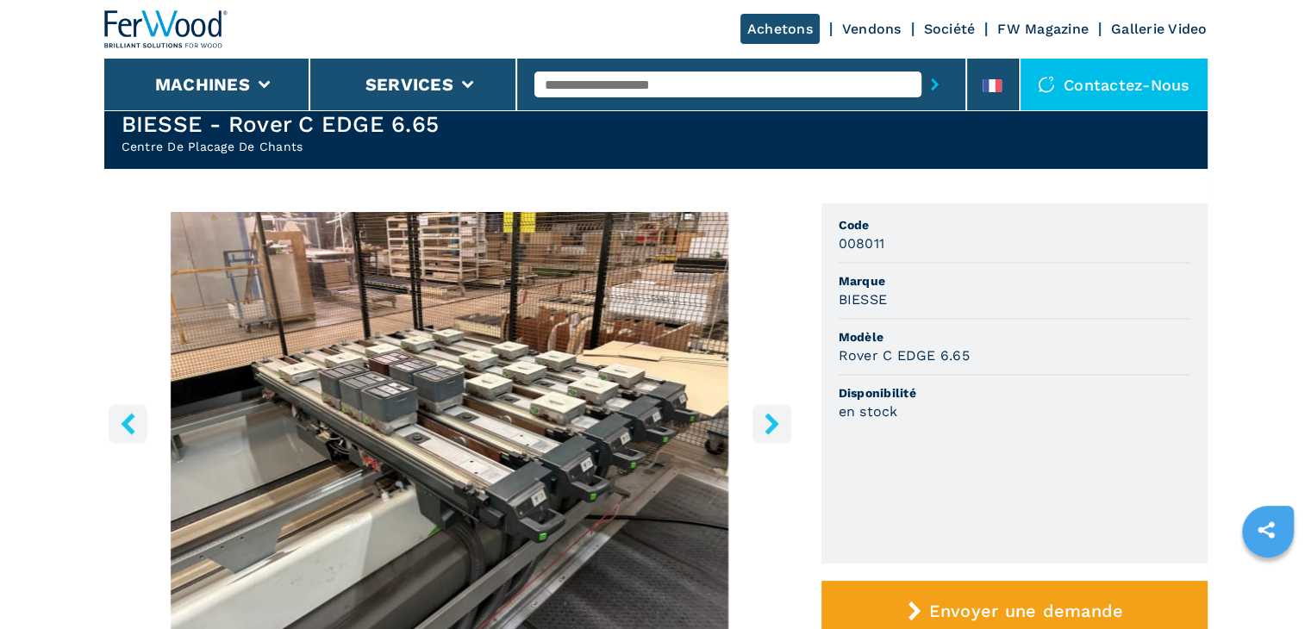
click at [781, 439] on button "right-button" at bounding box center [771, 423] width 39 height 39
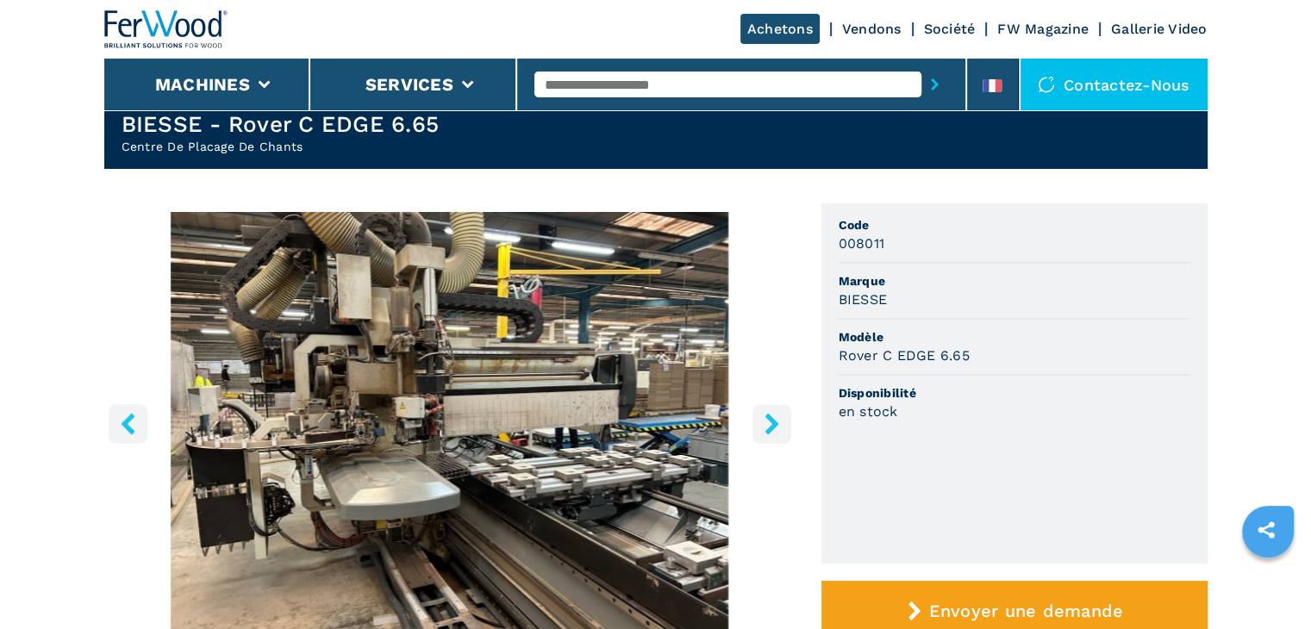
click at [781, 439] on button "right-button" at bounding box center [771, 423] width 39 height 39
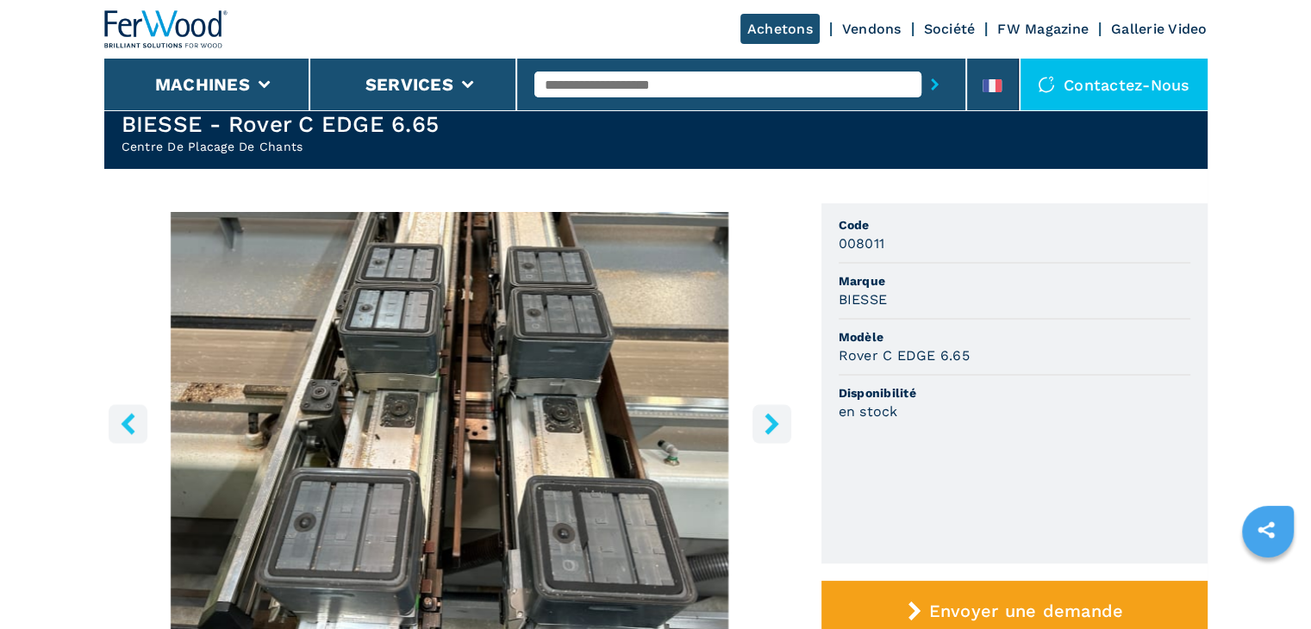
click at [781, 439] on button "right-button" at bounding box center [771, 423] width 39 height 39
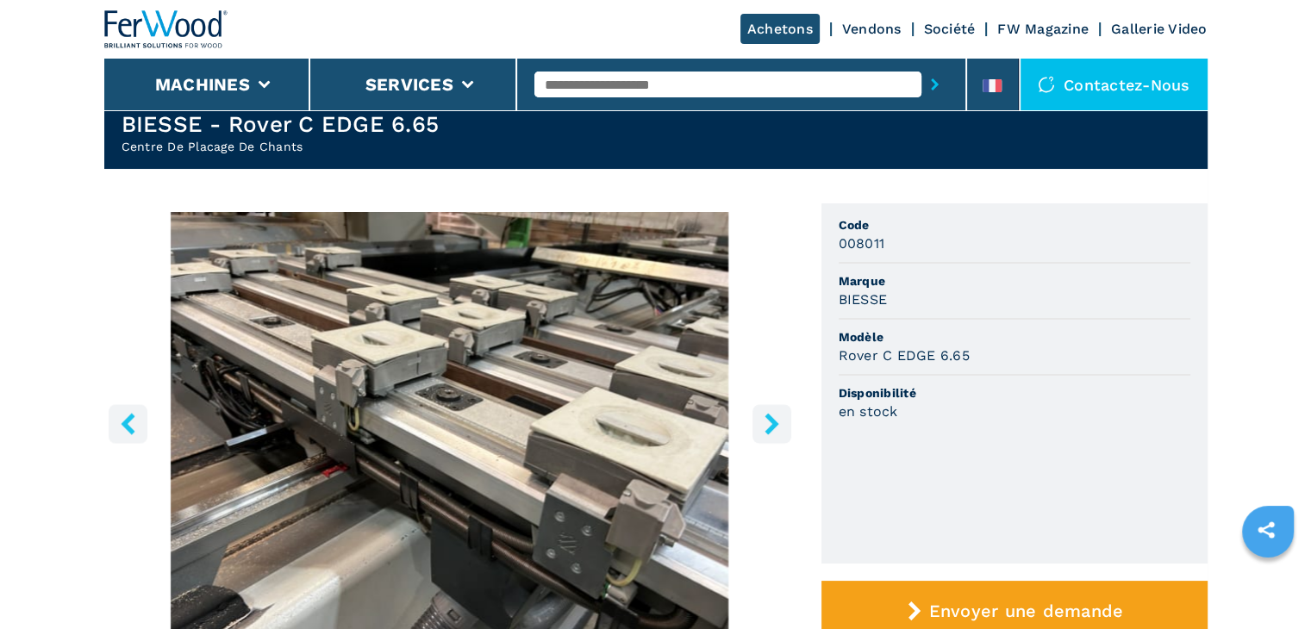
click at [781, 439] on button "right-button" at bounding box center [771, 423] width 39 height 39
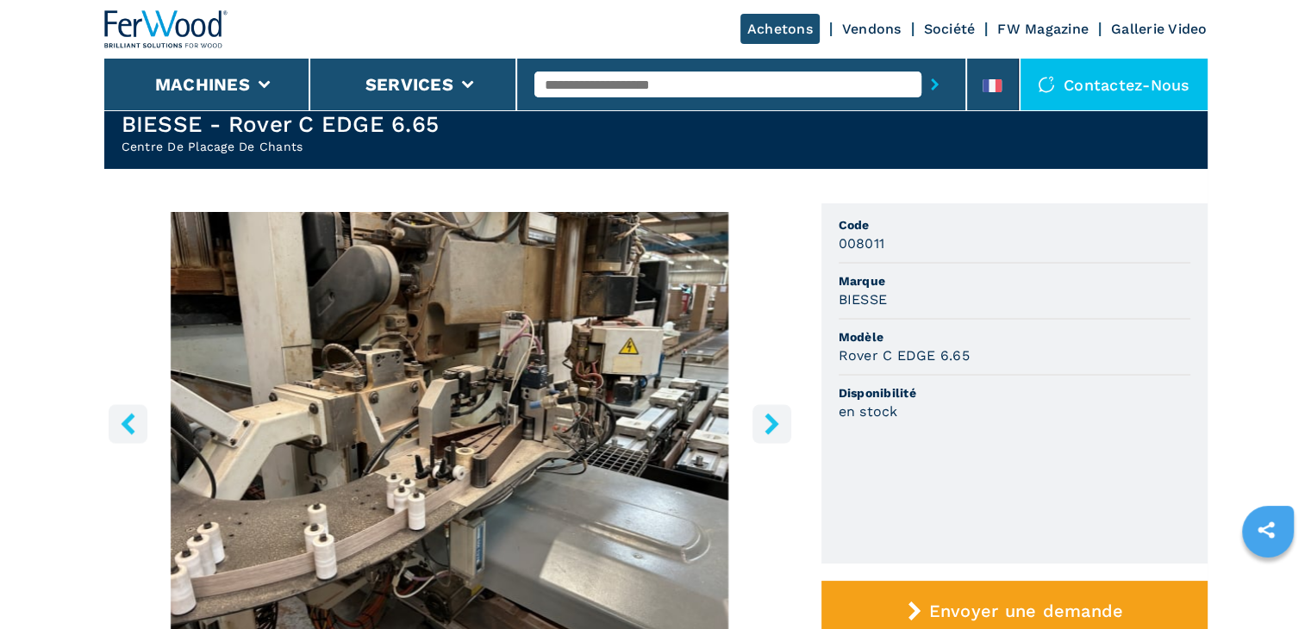
click at [781, 439] on button "right-button" at bounding box center [771, 423] width 39 height 39
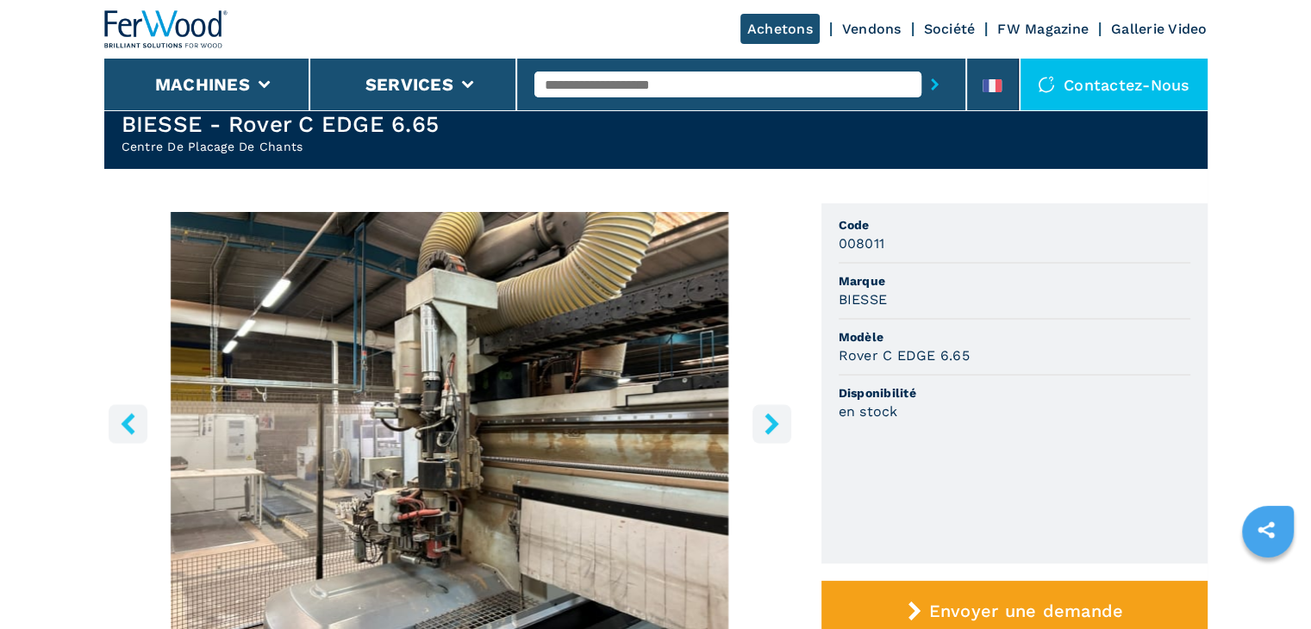
click at [781, 439] on button "right-button" at bounding box center [771, 423] width 39 height 39
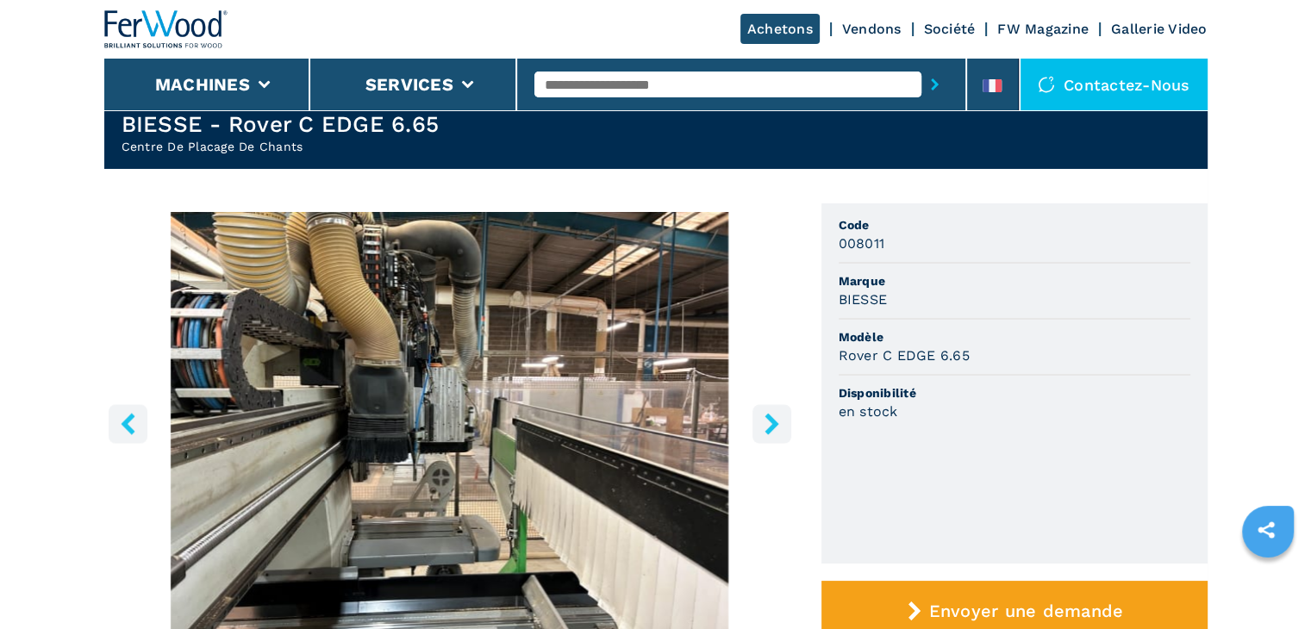
click at [781, 439] on button "right-button" at bounding box center [771, 423] width 39 height 39
